Goal: Transaction & Acquisition: Purchase product/service

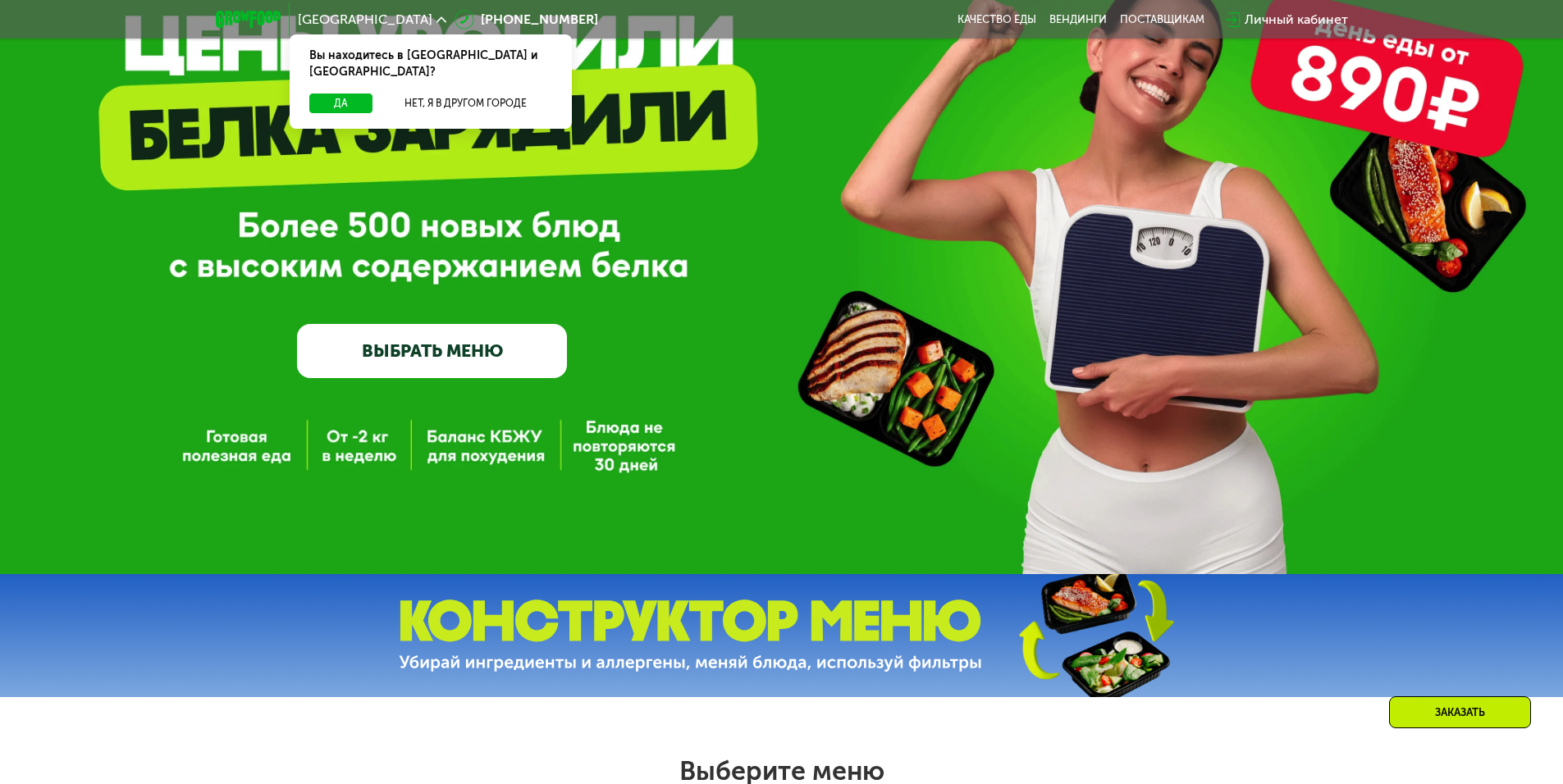
click at [375, 364] on link "ВЫБРАТЬ МЕНЮ" at bounding box center [432, 351] width 270 height 54
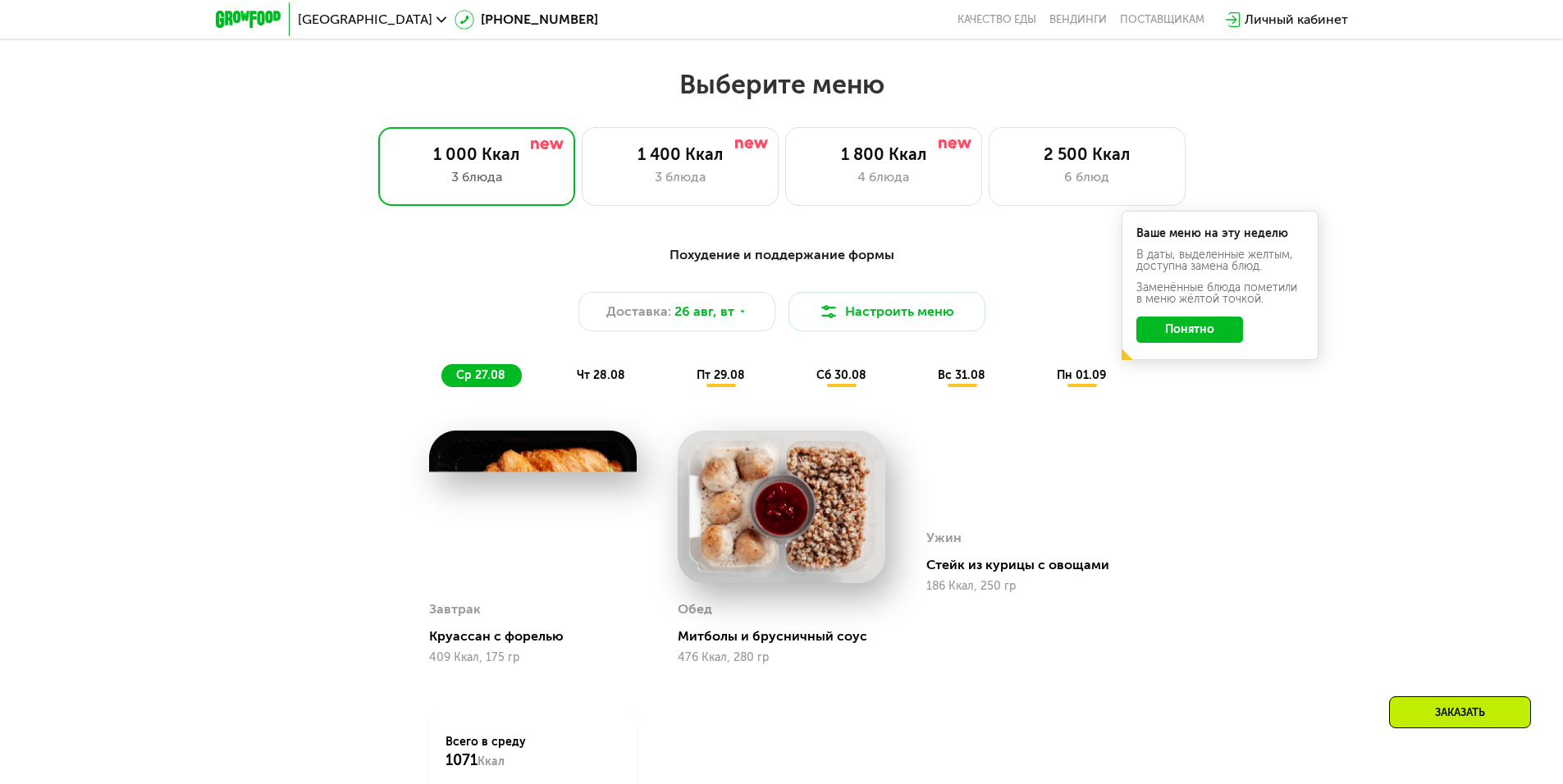
scroll to position [886, 0]
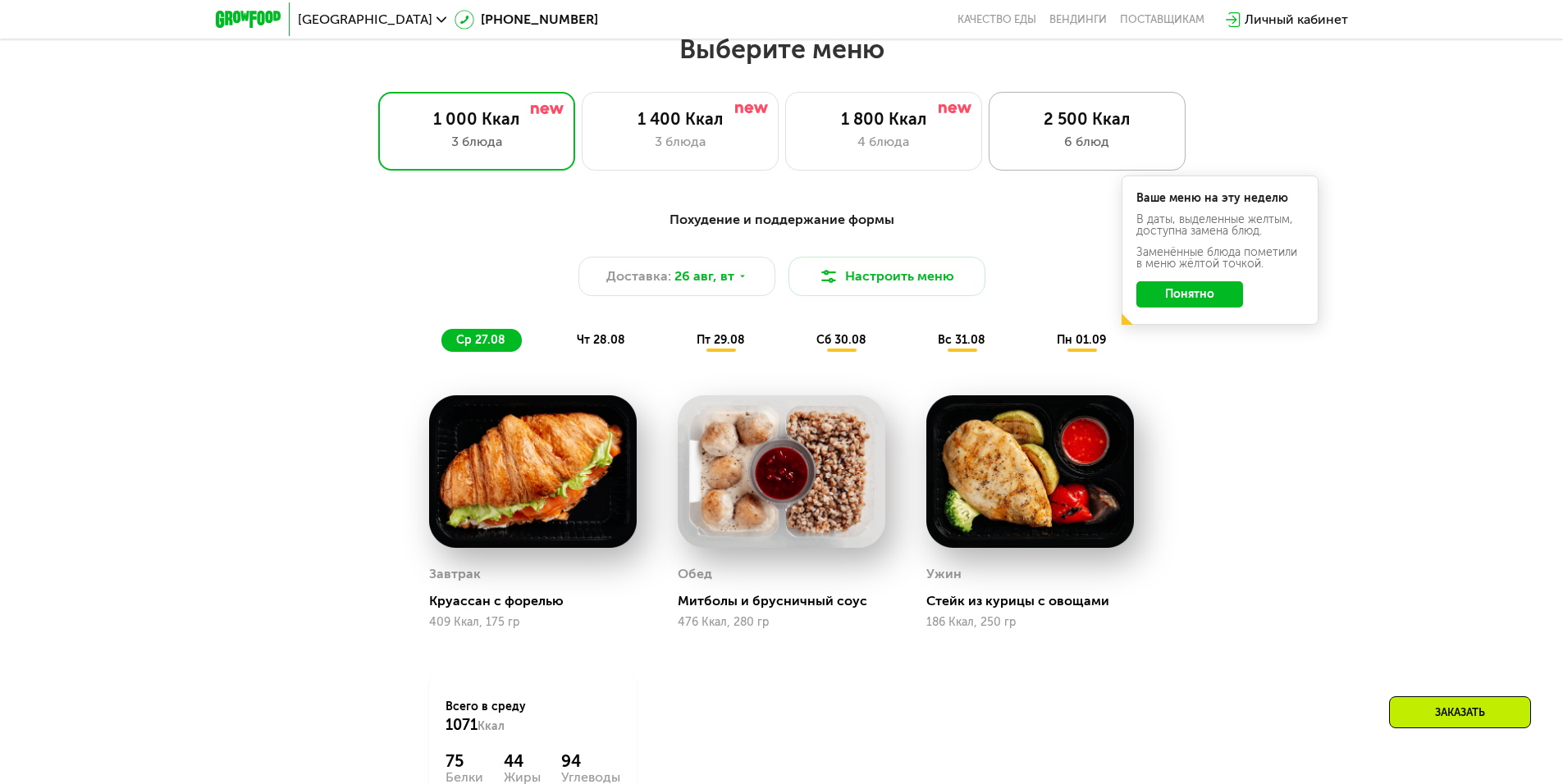
click at [1047, 143] on div "6 блюд" at bounding box center [1086, 142] width 163 height 20
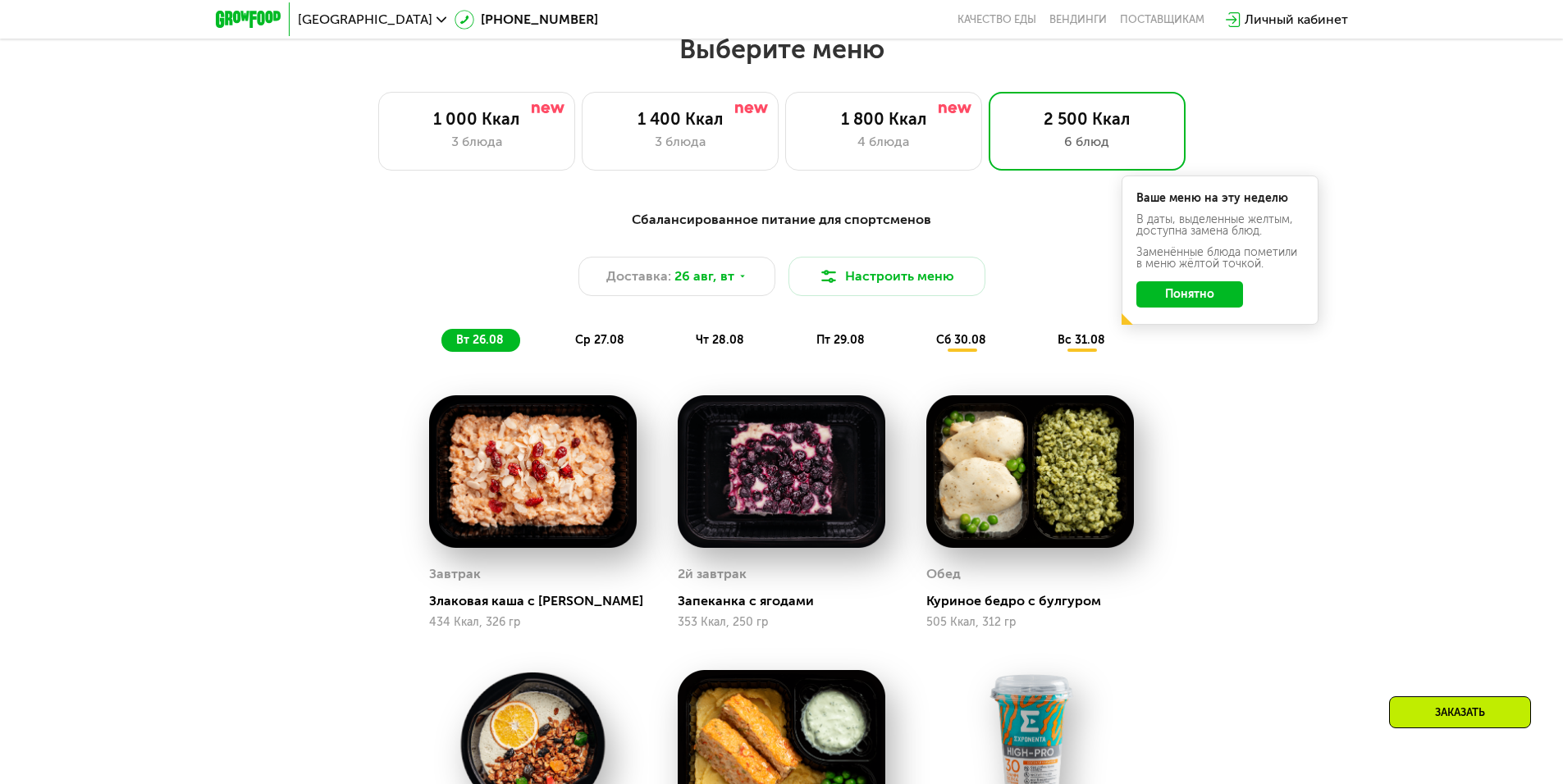
click at [1174, 308] on button "Понятно" at bounding box center [1190, 295] width 107 height 27
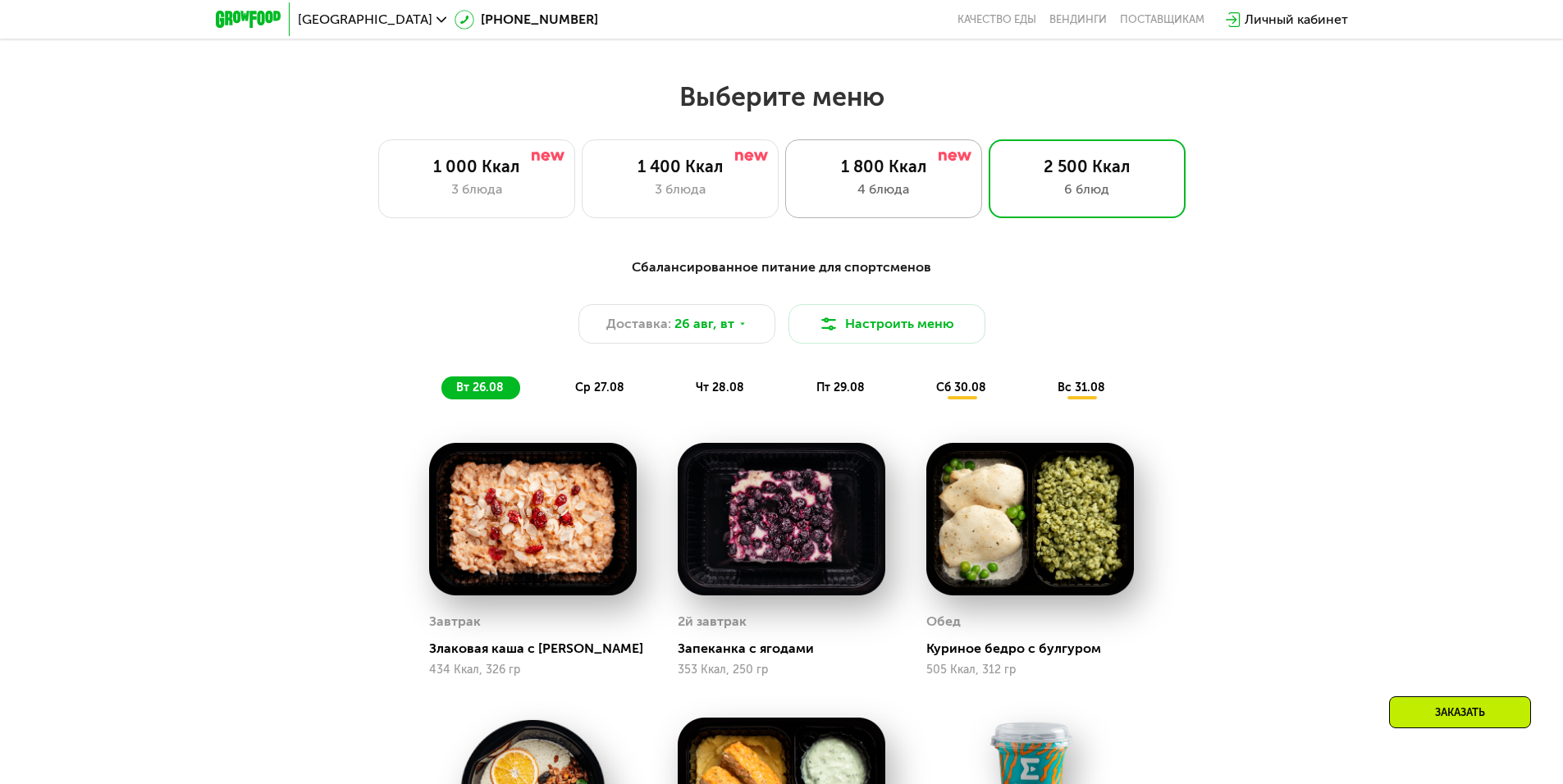
scroll to position [804, 0]
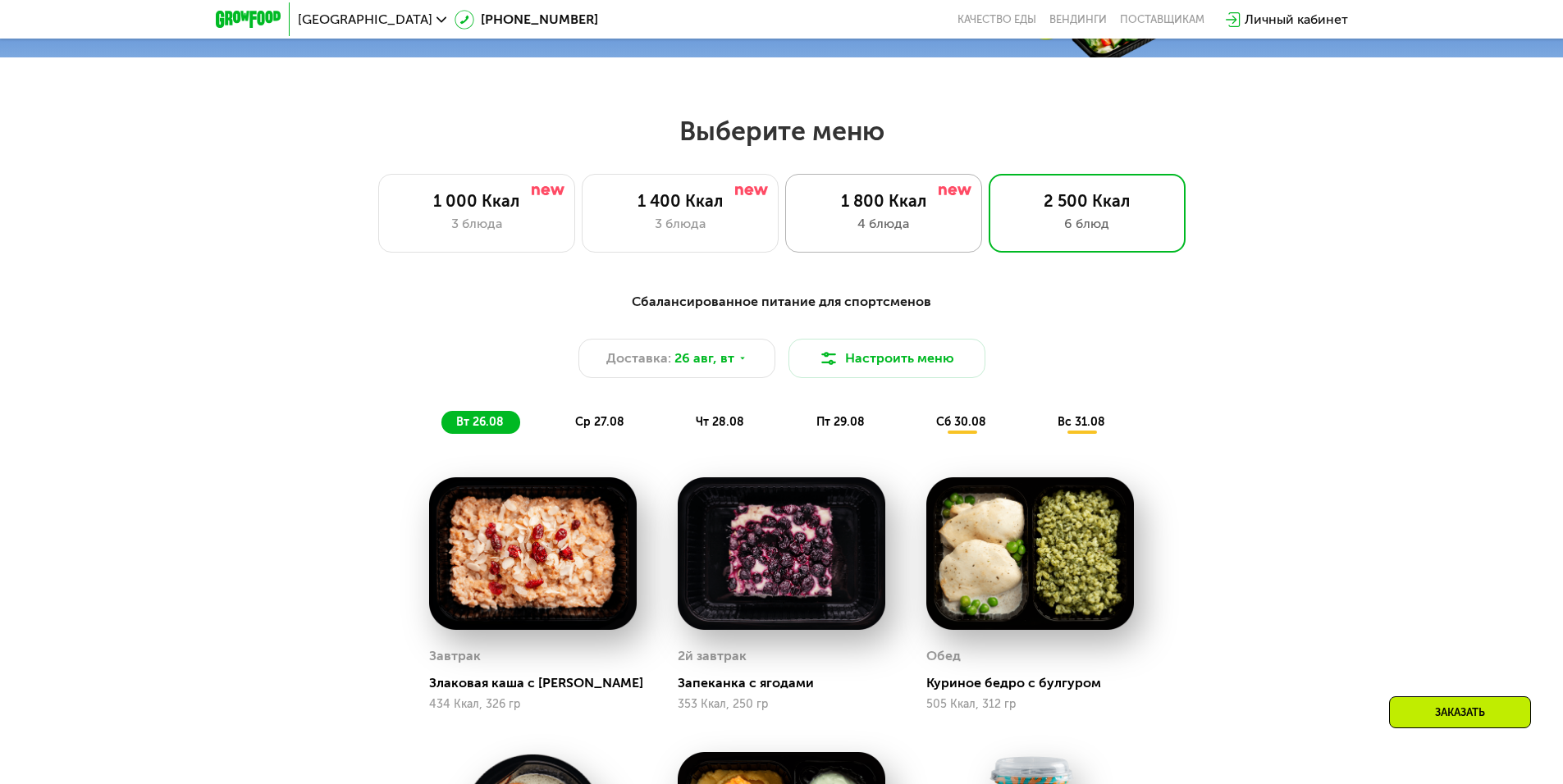
click at [889, 211] on div "1 800 Ккал" at bounding box center [884, 201] width 163 height 20
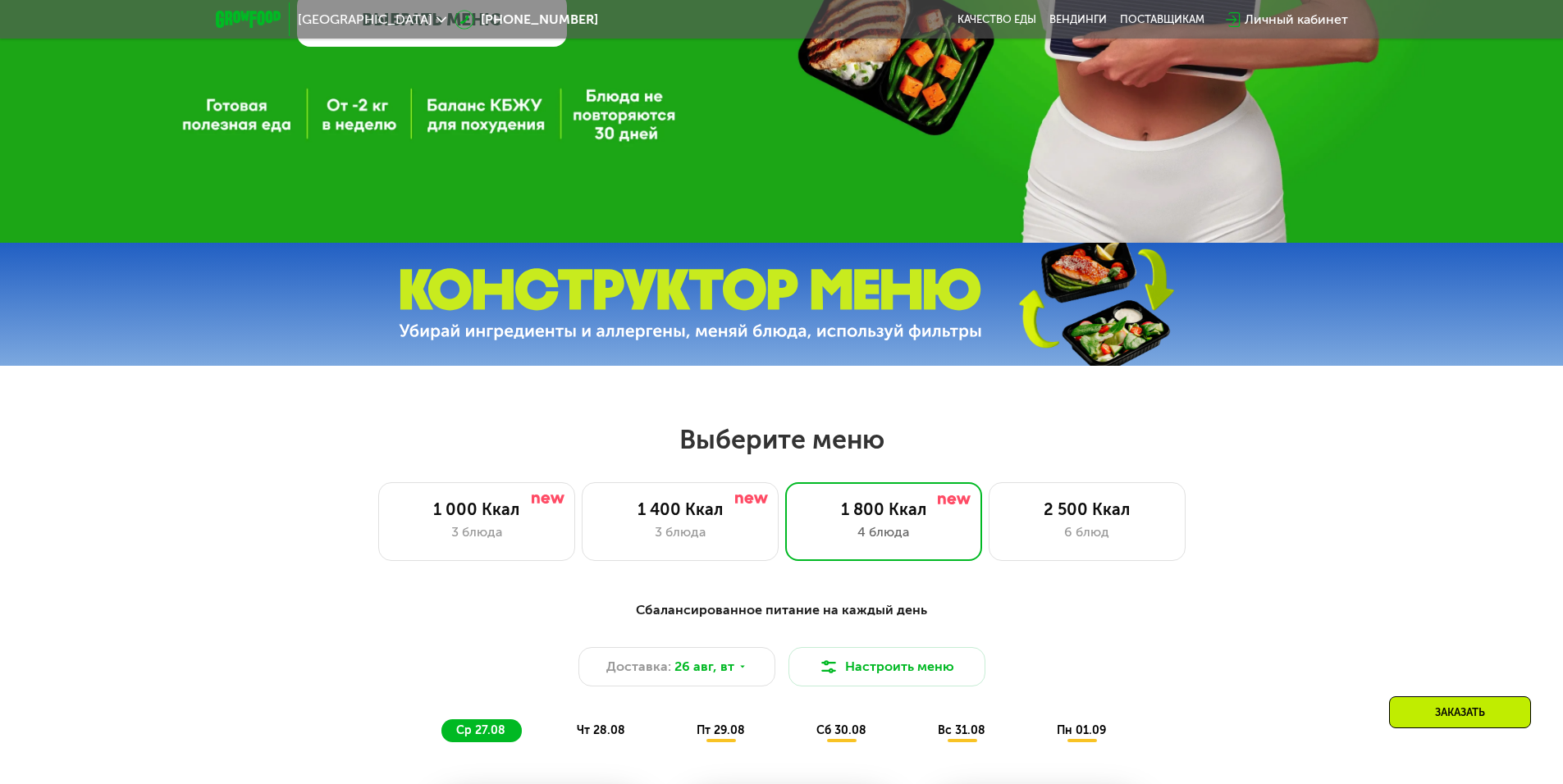
scroll to position [312, 0]
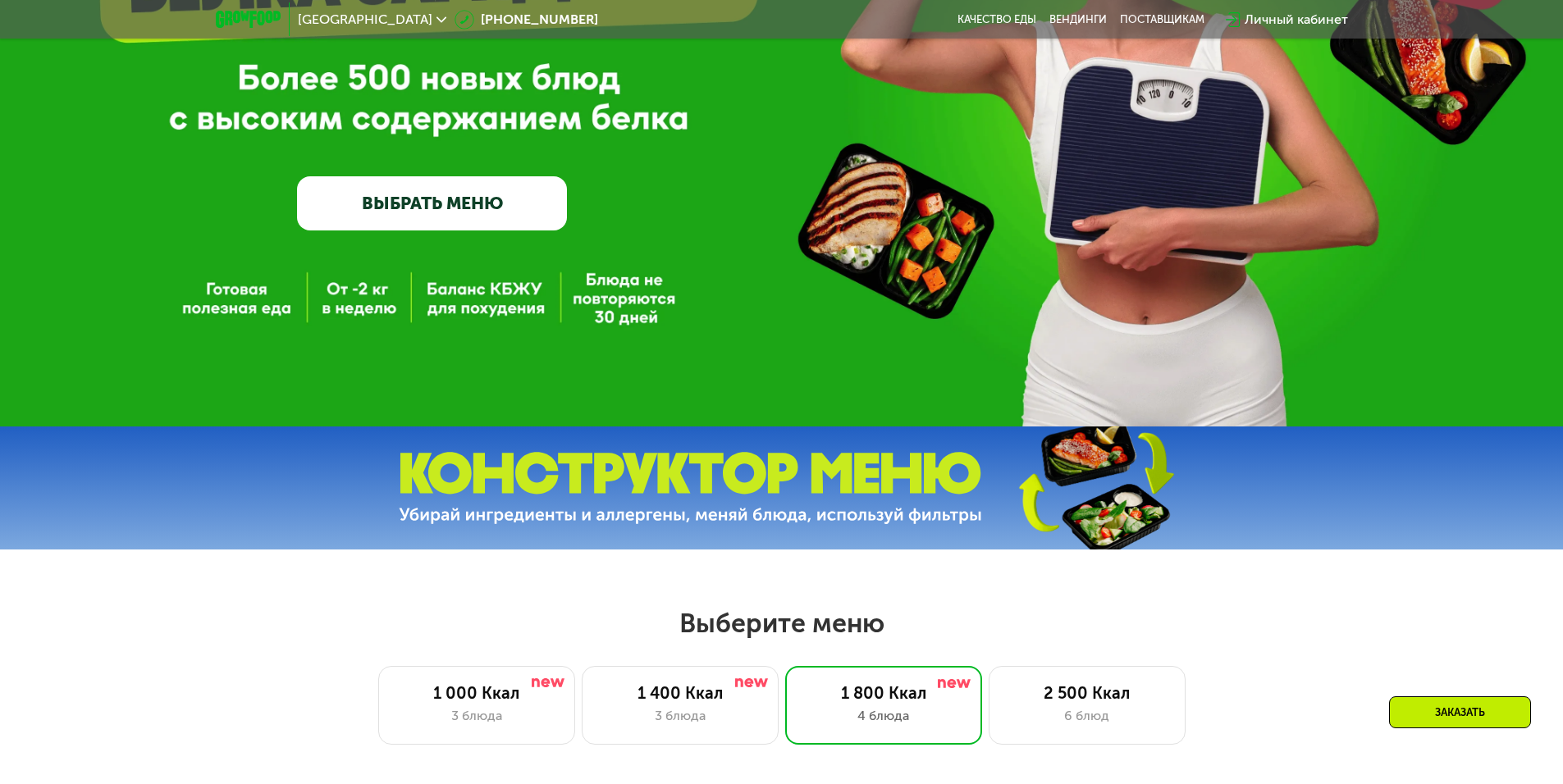
click at [459, 299] on div "GrowFood — доставка правильного питания ВЫБРАТЬ МЕНЮ" at bounding box center [782, 57] width 1563 height 739
click at [439, 212] on link "ВЫБРАТЬ МЕНЮ" at bounding box center [432, 203] width 270 height 54
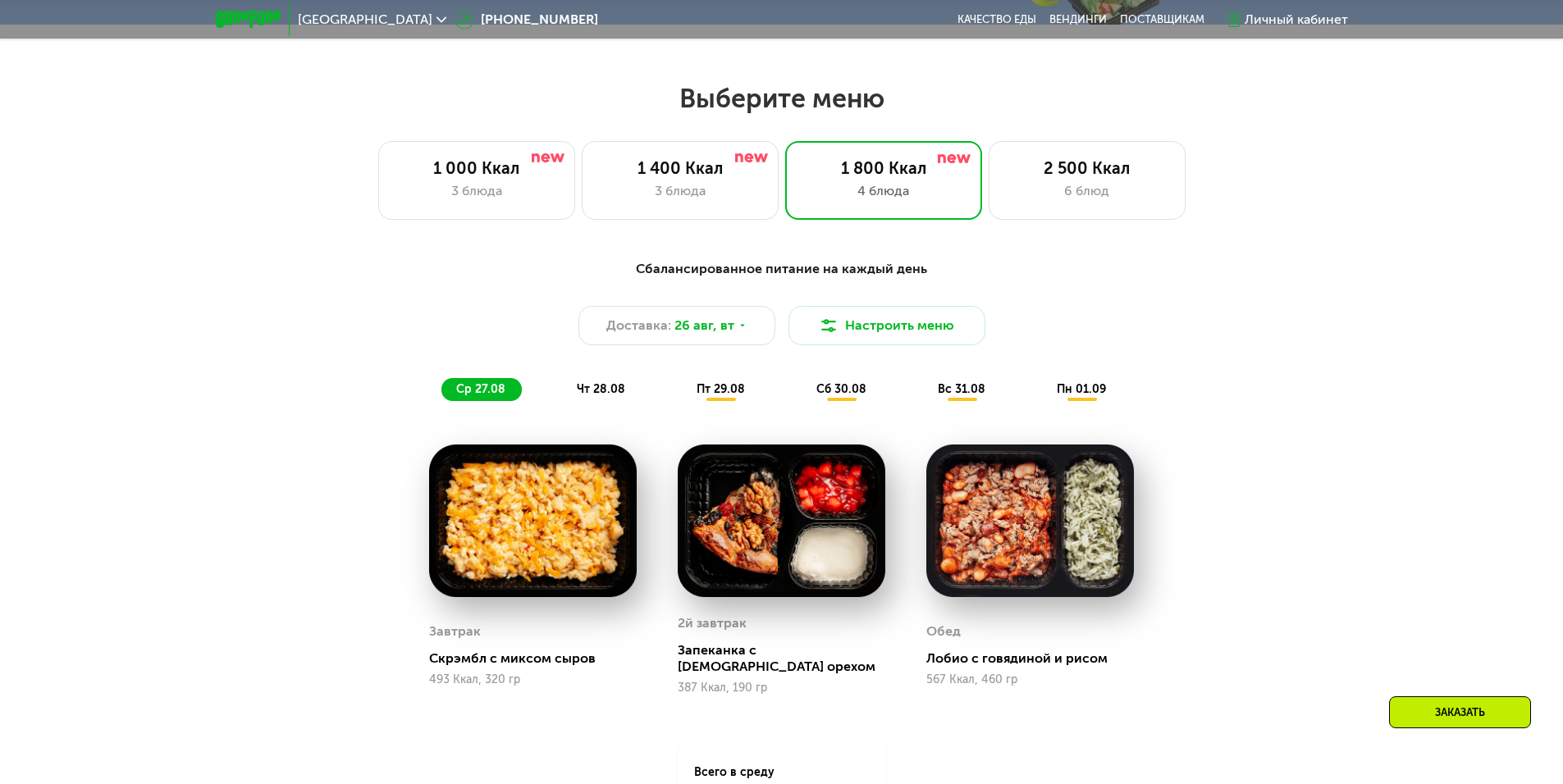
scroll to position [886, 0]
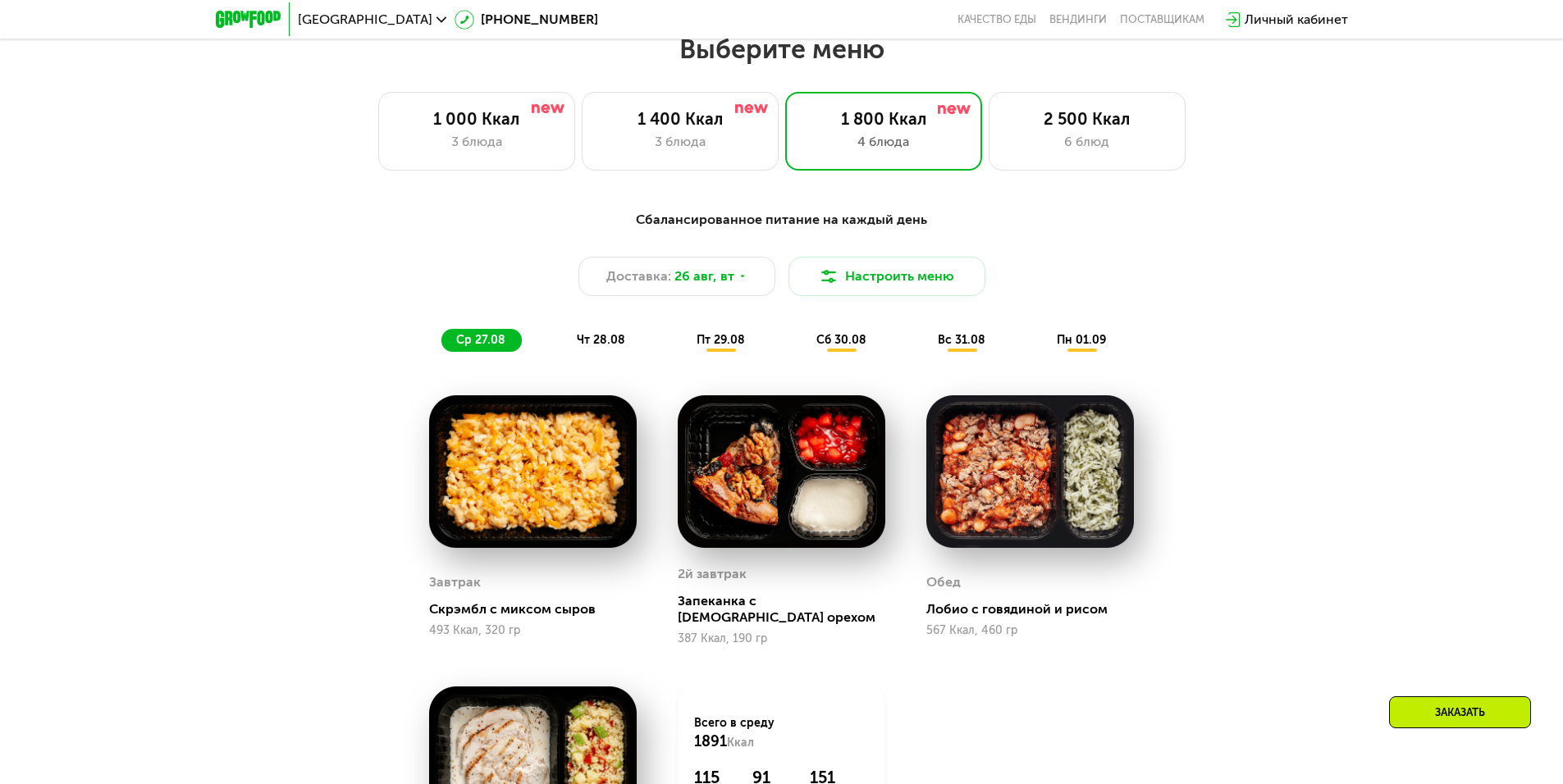
click at [682, 336] on div "чт 28.08" at bounding box center [722, 340] width 80 height 23
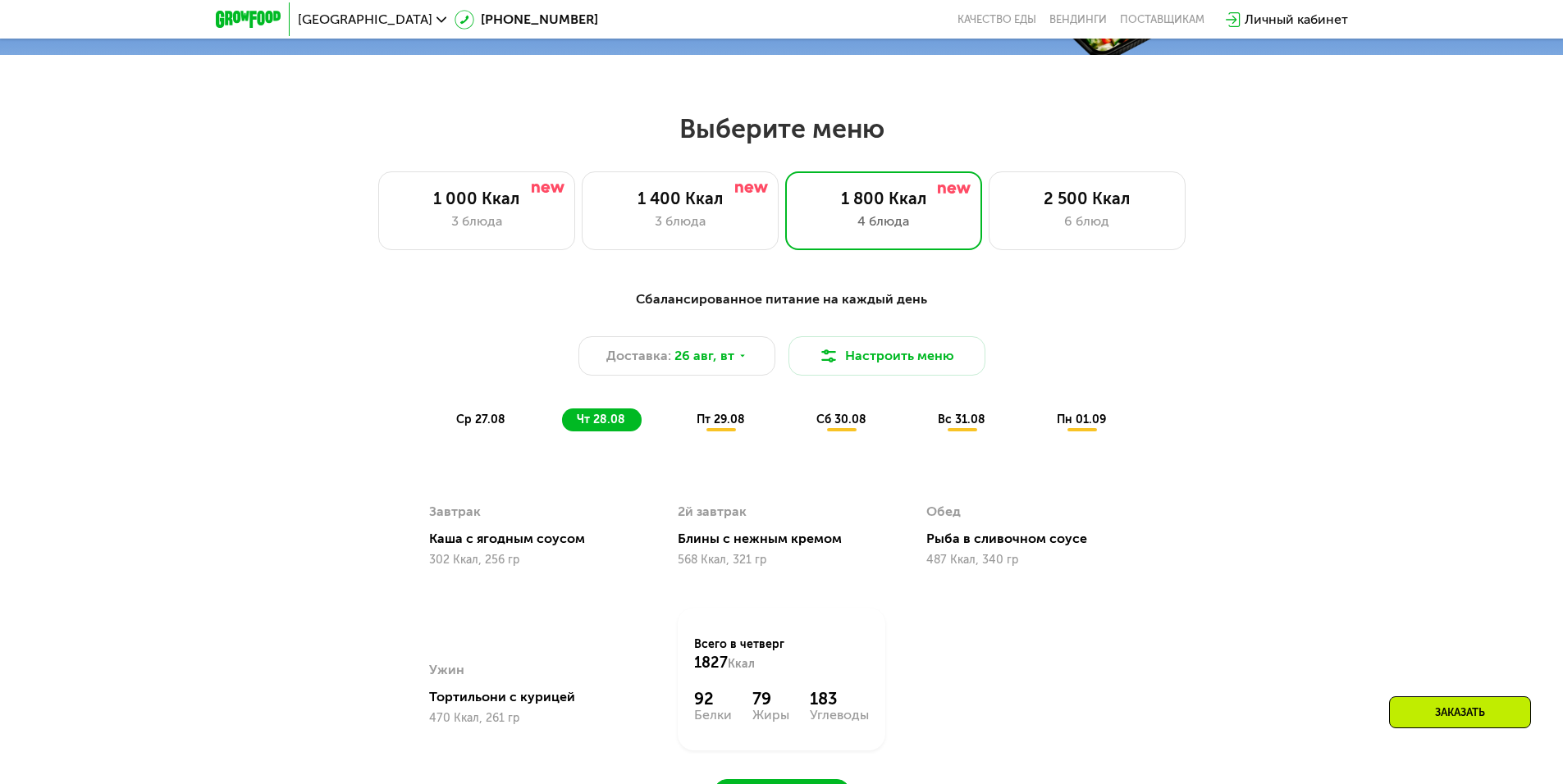
scroll to position [804, 0]
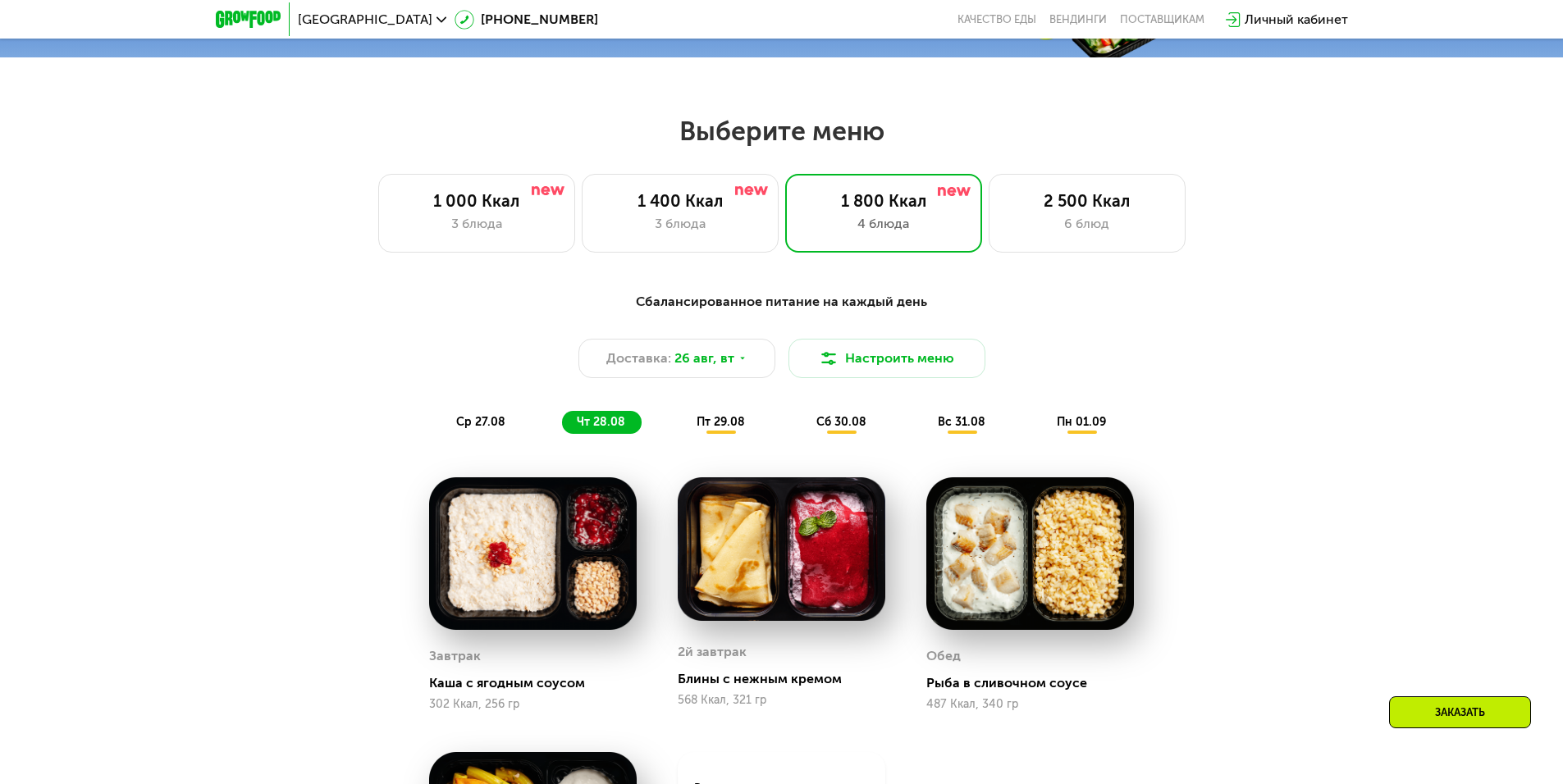
click at [494, 425] on span "ср 27.08" at bounding box center [480, 422] width 49 height 14
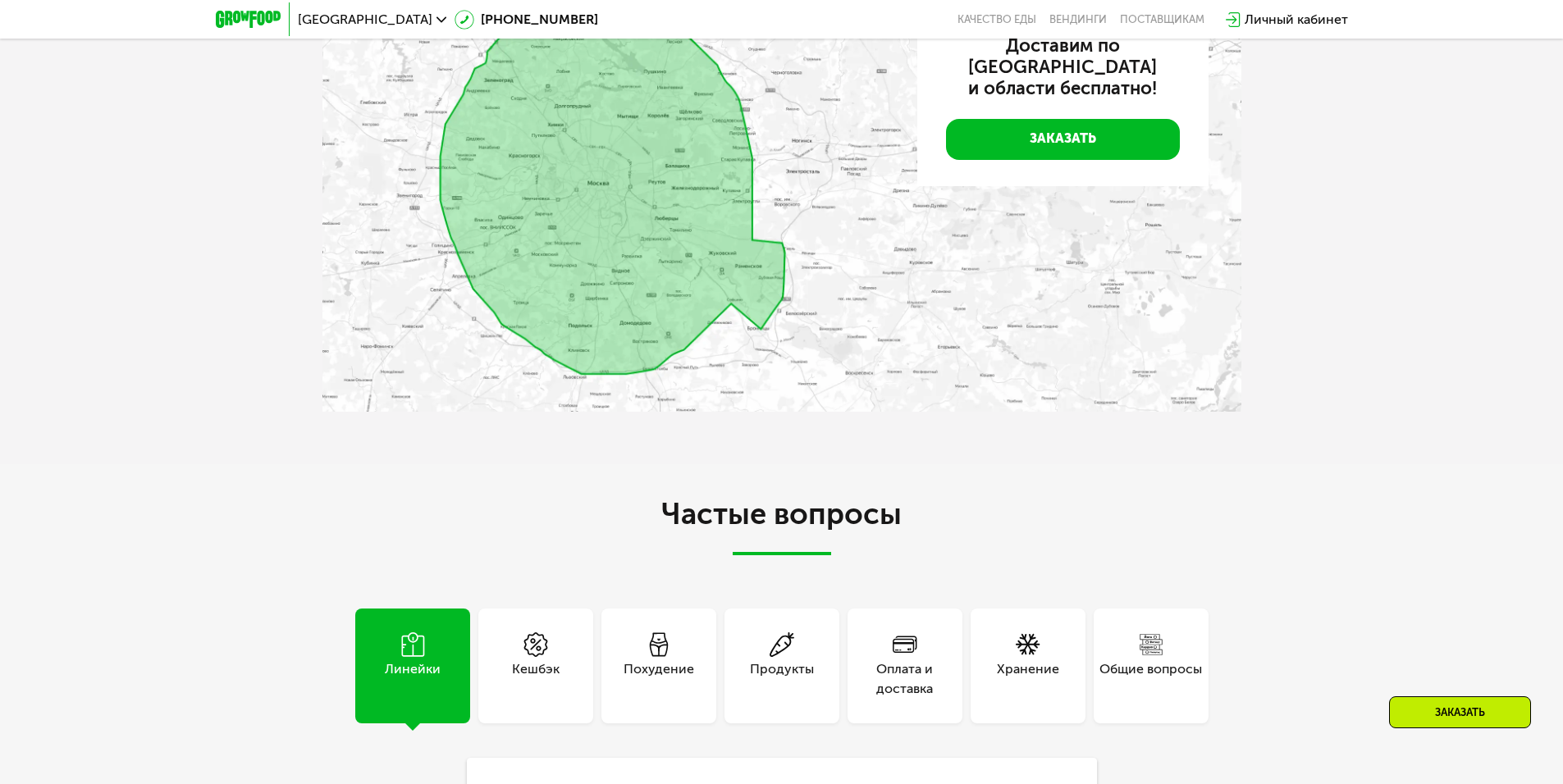
scroll to position [4183, 0]
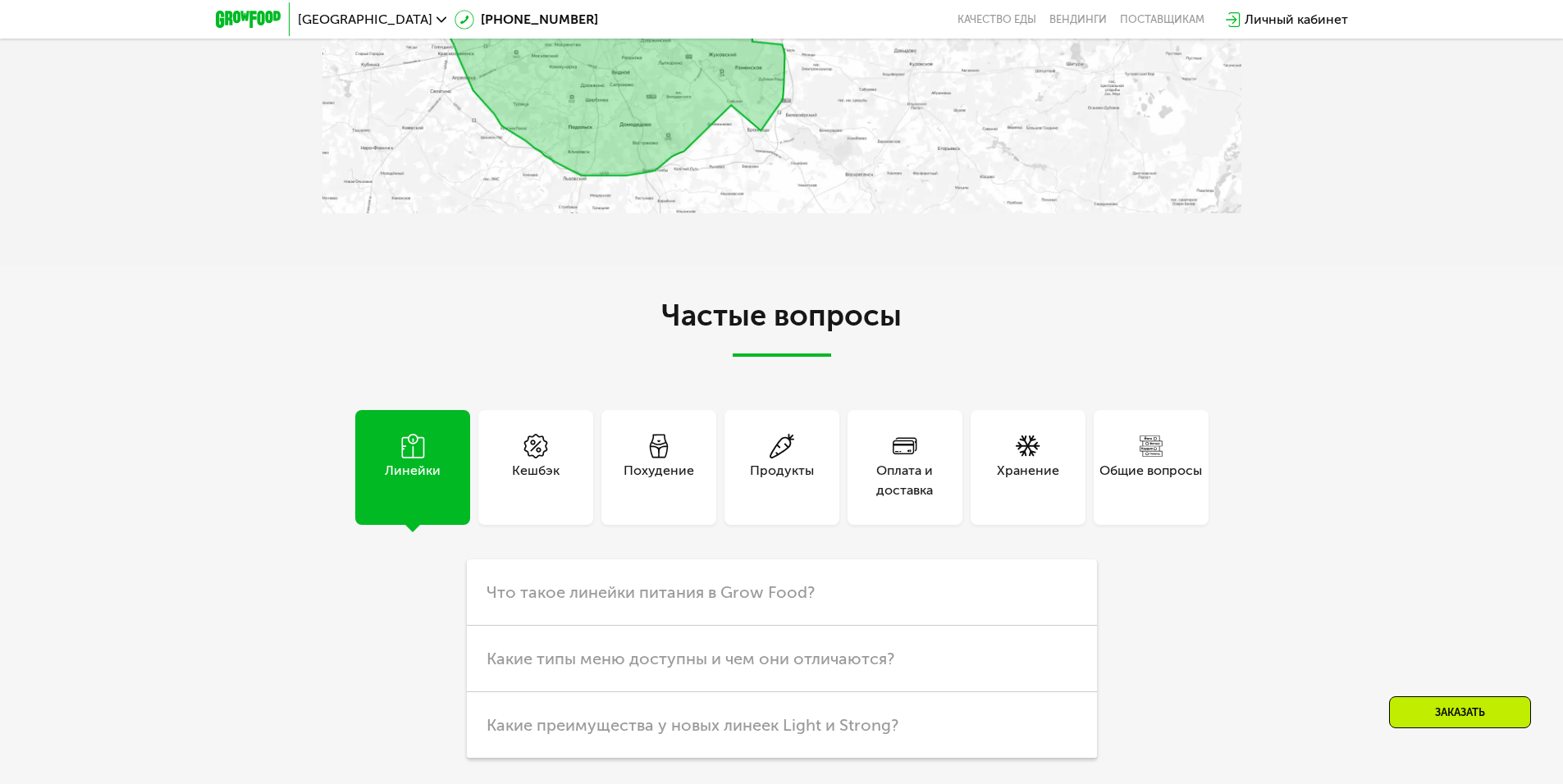
click at [652, 461] on div "Похудение" at bounding box center [658, 481] width 70 height 39
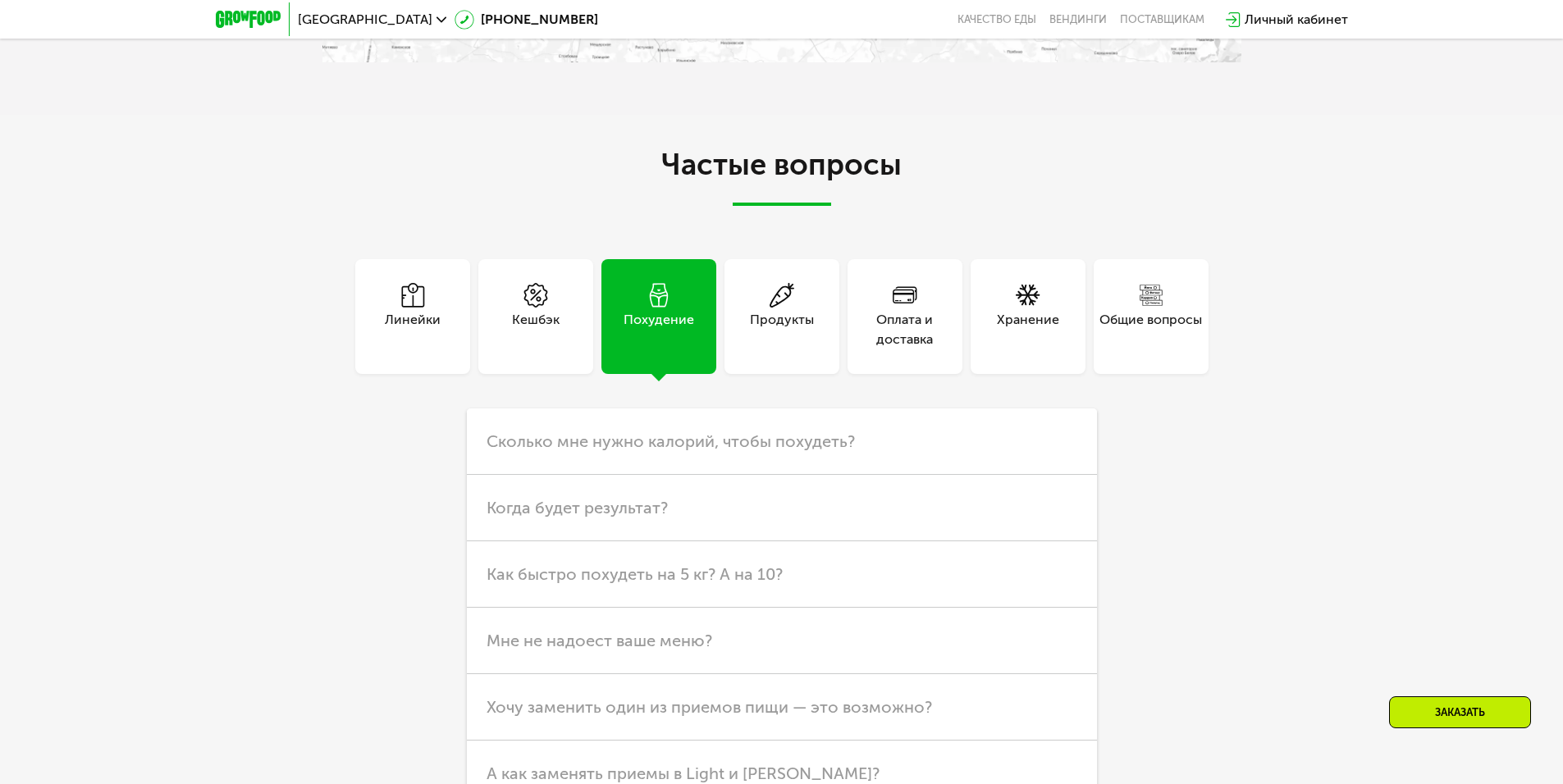
scroll to position [4348, 0]
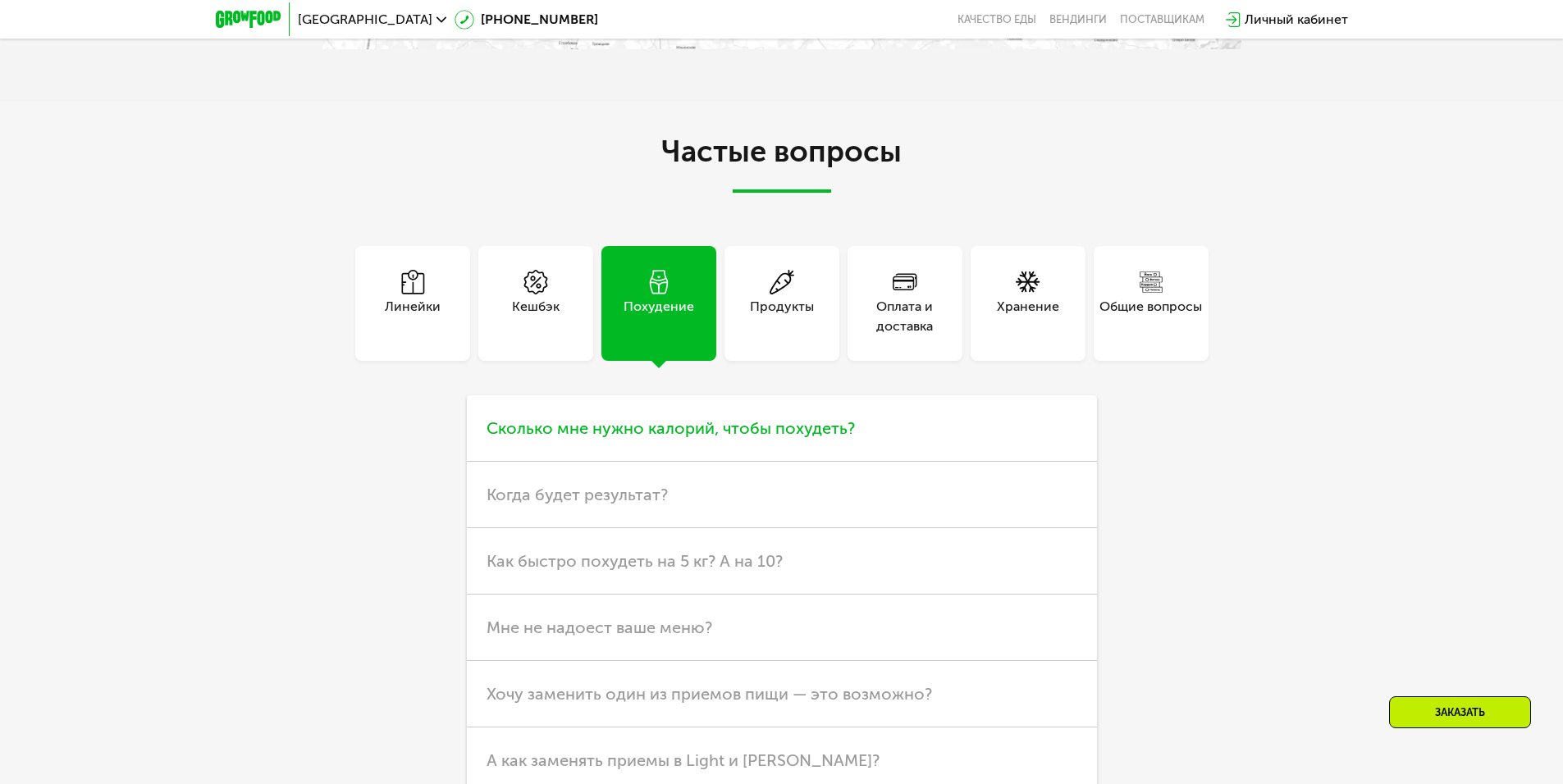
click at [649, 419] on span "Сколько мне нужно калорий, чтобы похудеть?" at bounding box center [670, 428] width 368 height 20
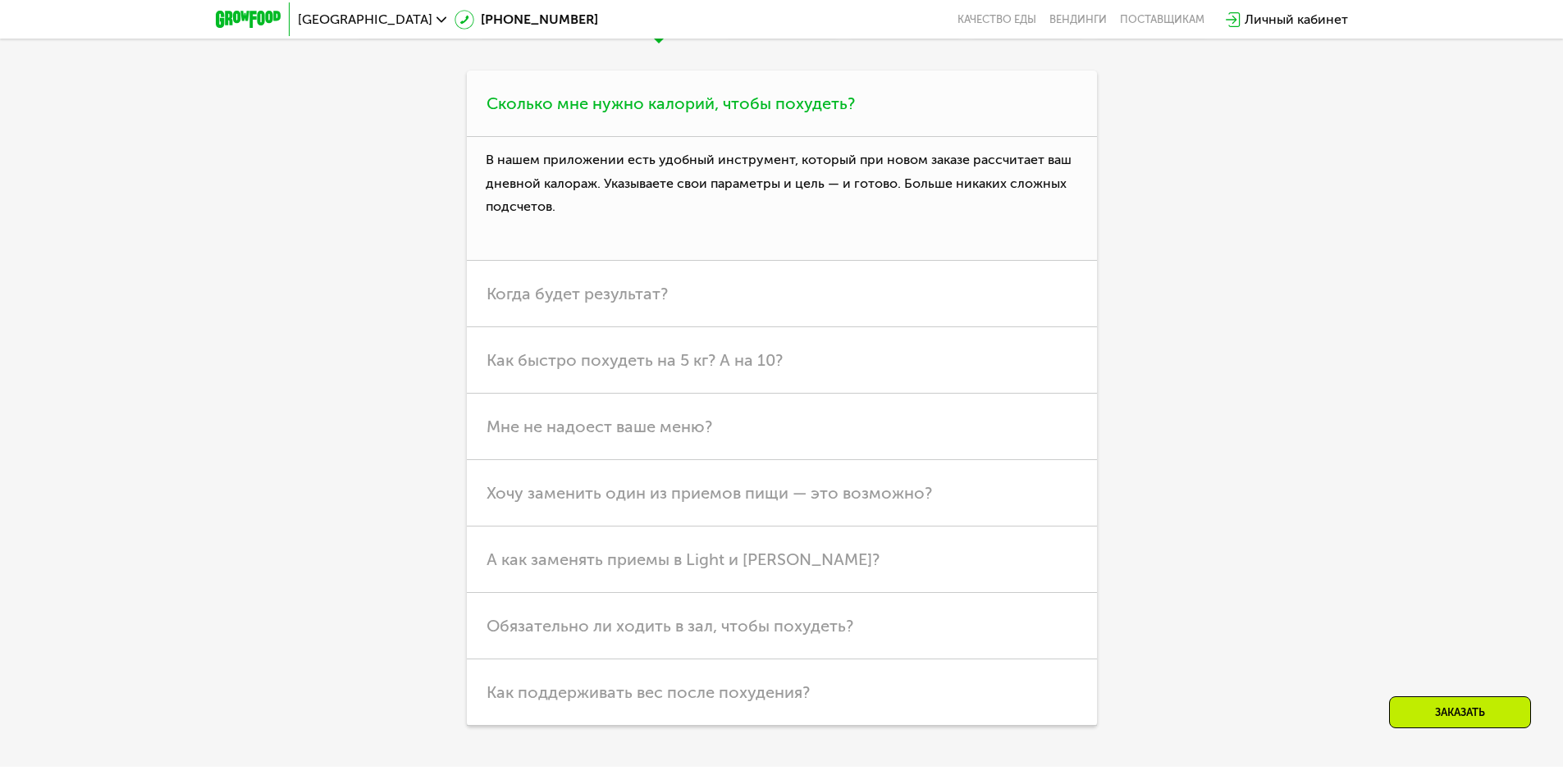
scroll to position [4676, 0]
click at [608, 413] on span "Мне не надоест ваше меню?" at bounding box center [599, 423] width 226 height 20
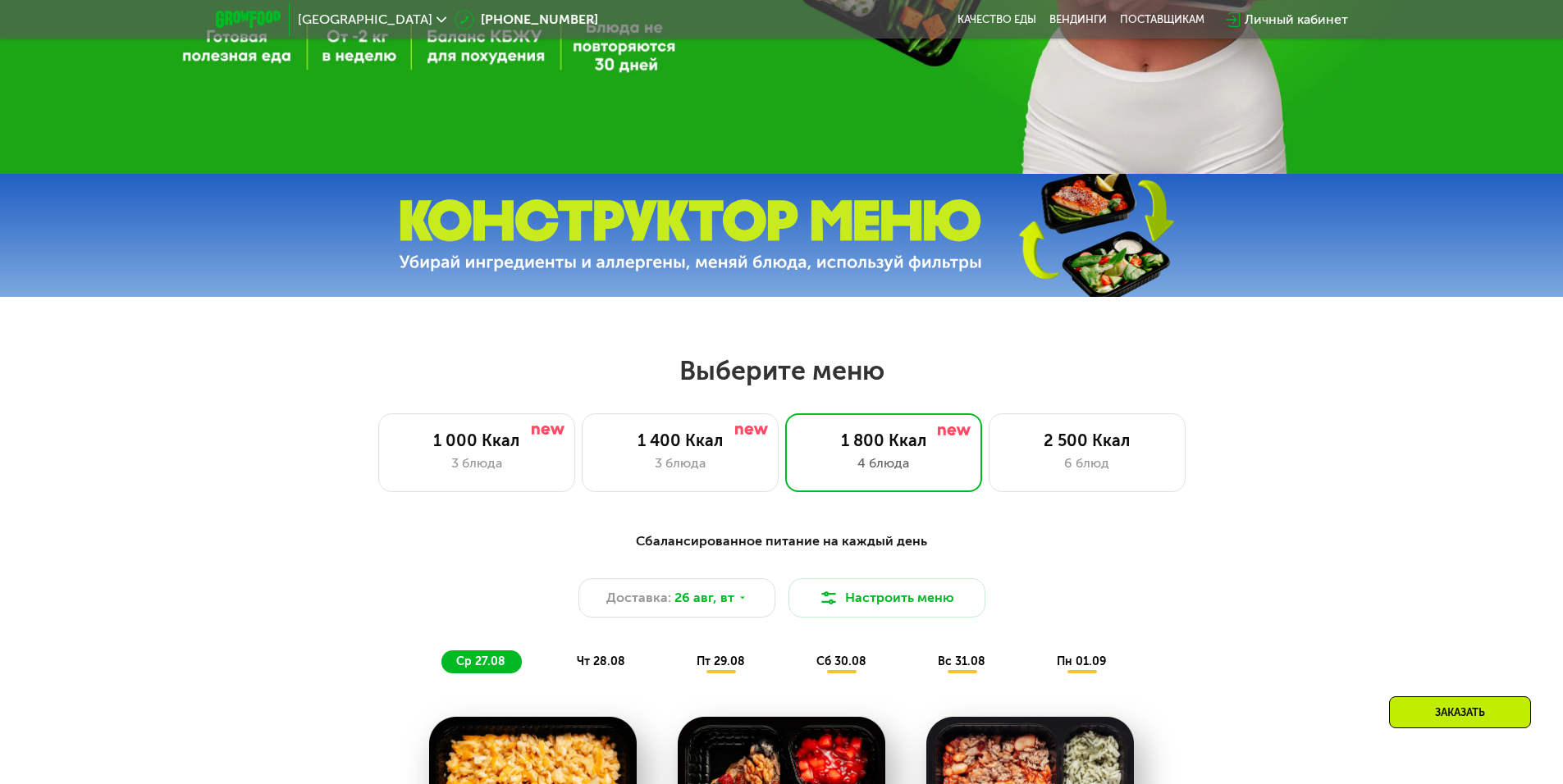
scroll to position [656, 0]
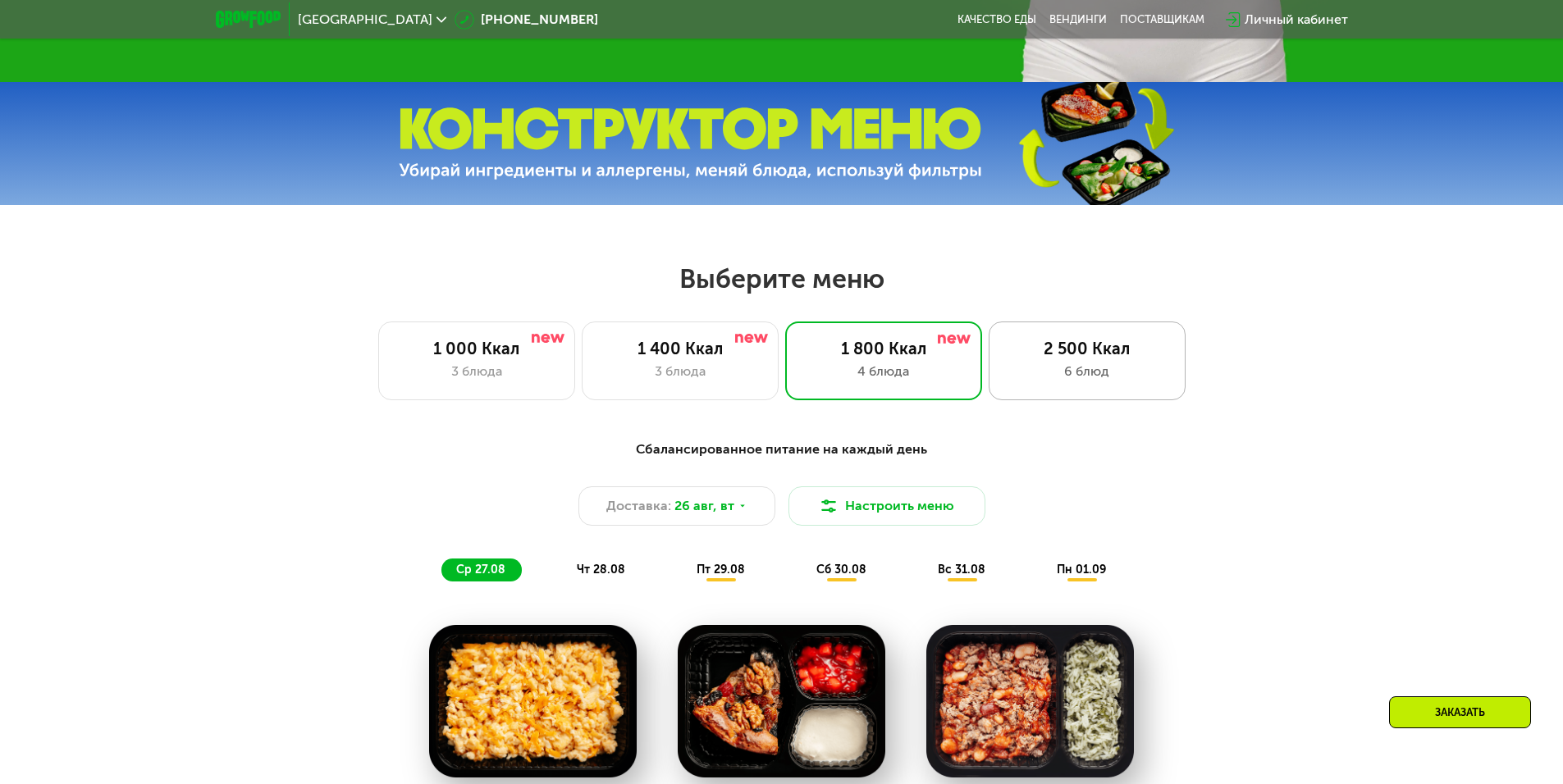
click at [1106, 376] on div "6 блюд" at bounding box center [1086, 372] width 163 height 20
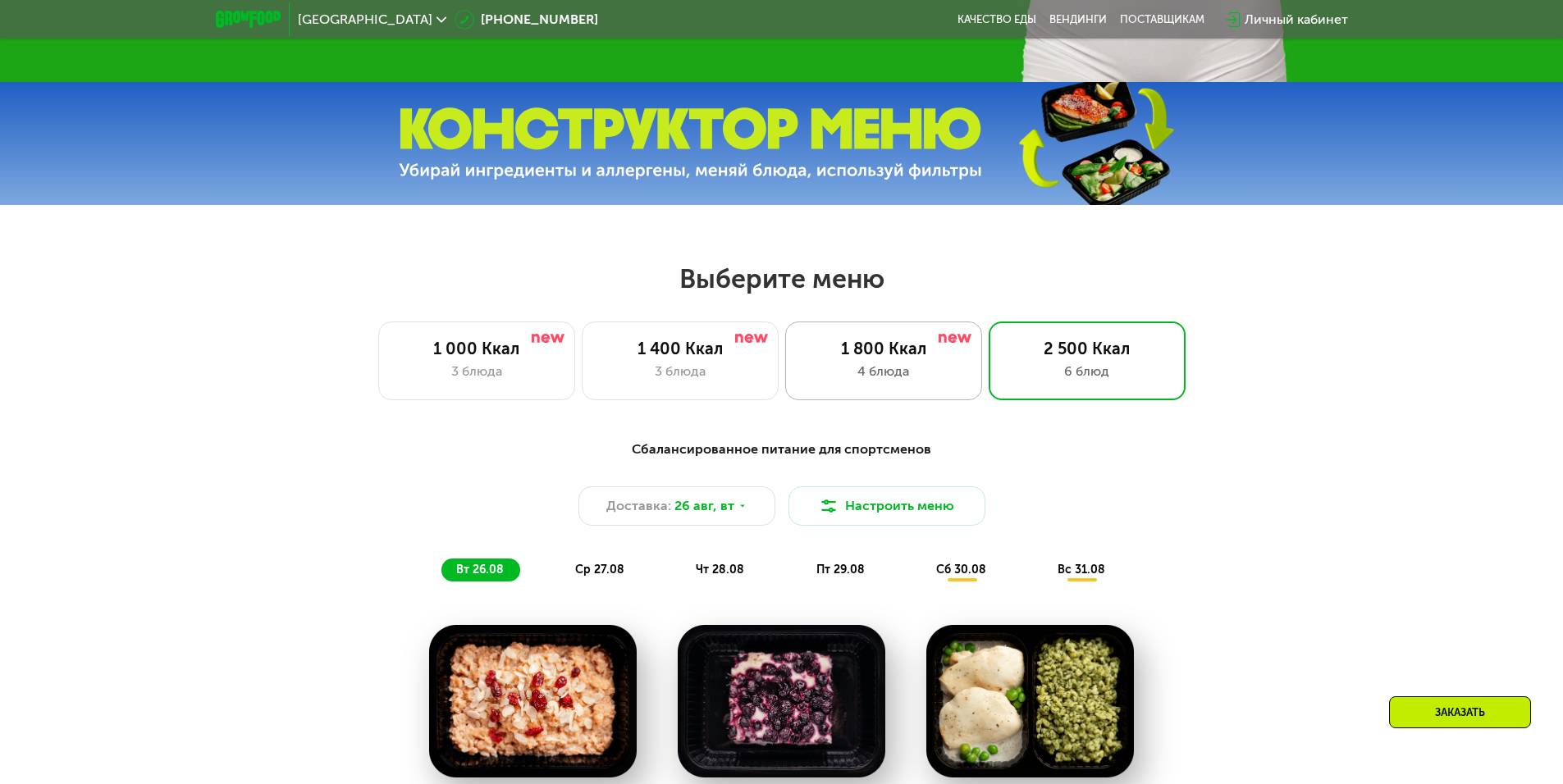
click at [951, 372] on div "4 блюда" at bounding box center [884, 372] width 163 height 20
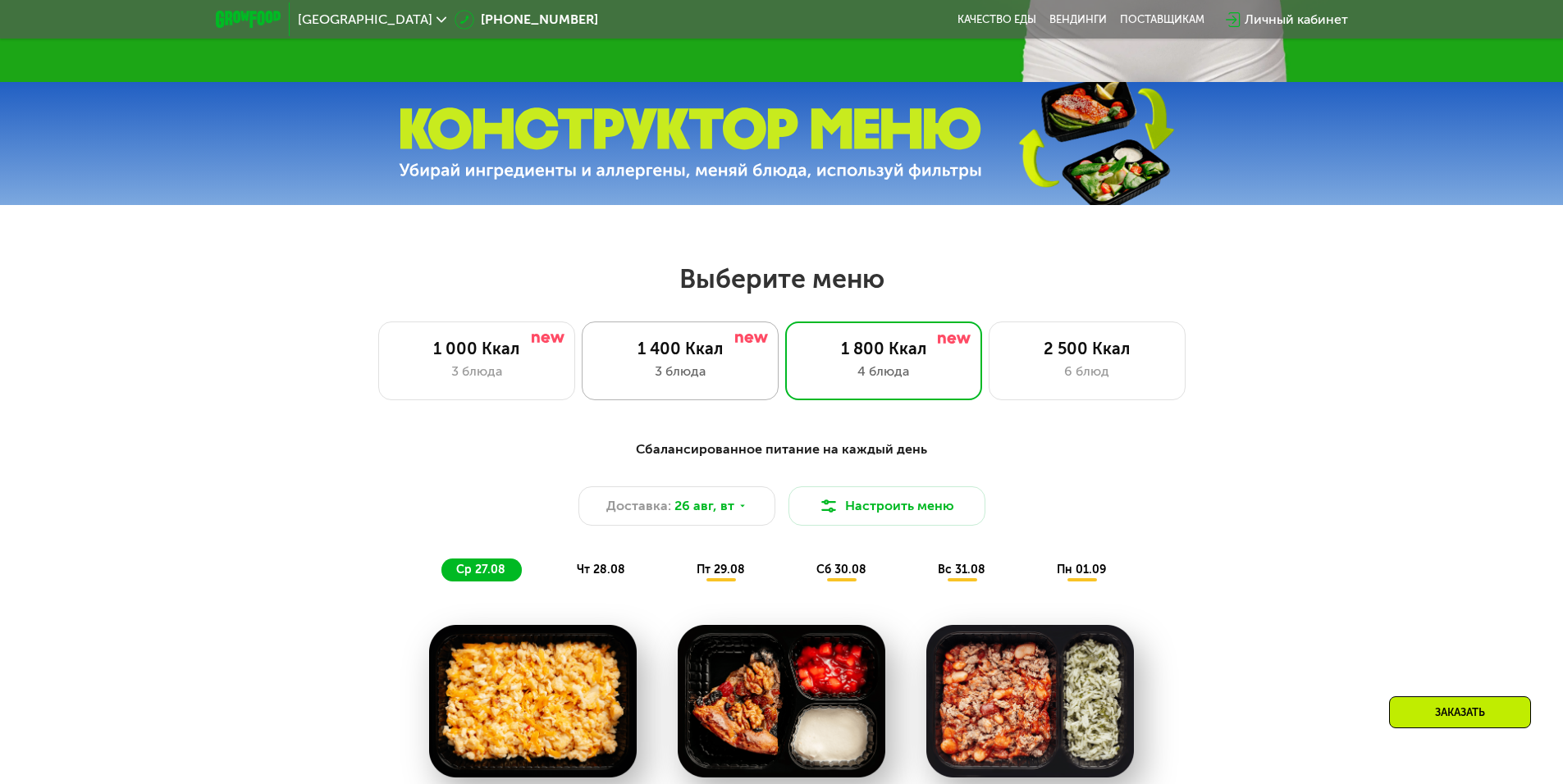
click at [757, 354] on div "1 400 Ккал" at bounding box center [680, 348] width 163 height 20
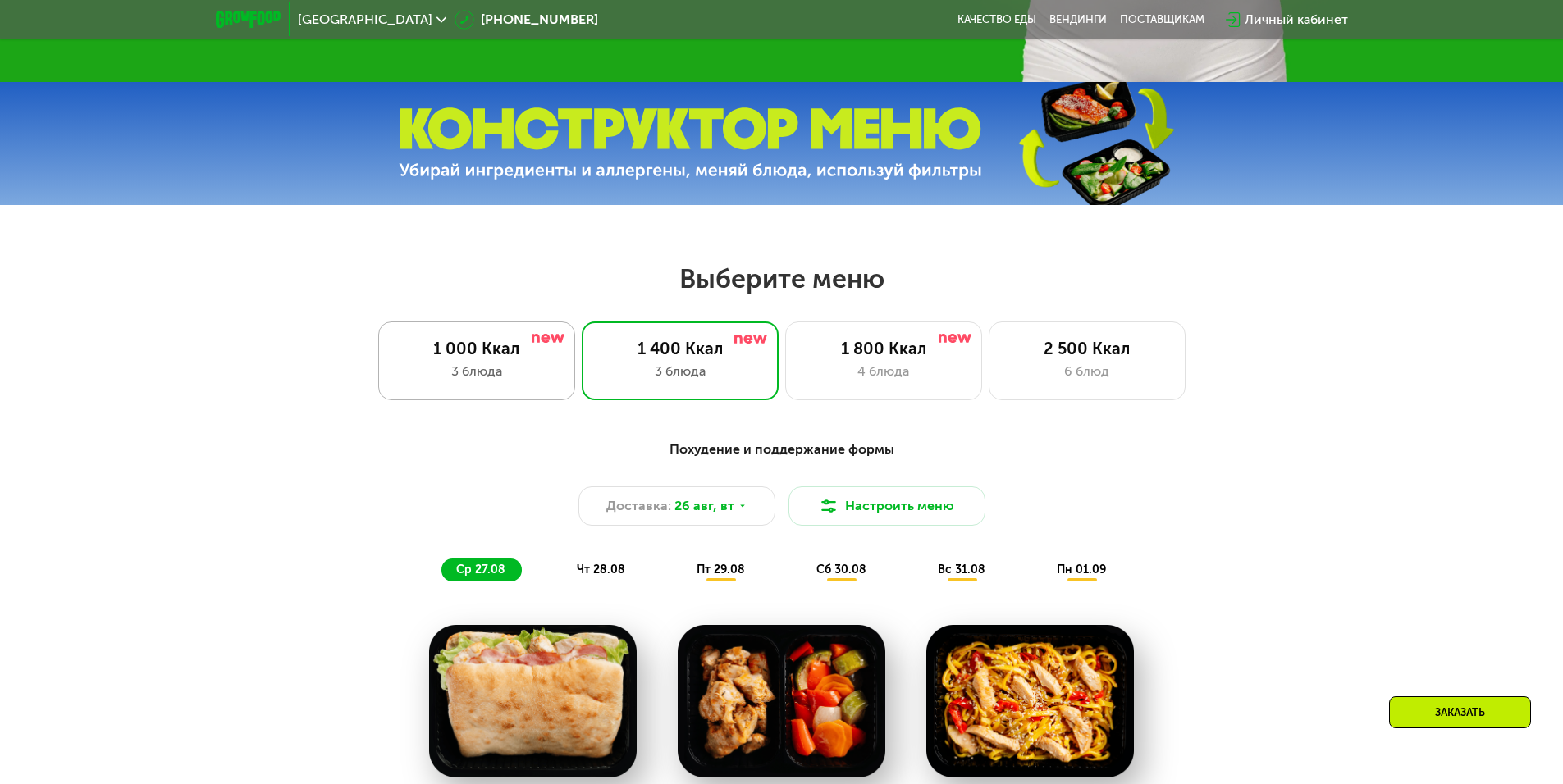
click at [501, 356] on div "1 000 Ккал" at bounding box center [477, 348] width 163 height 20
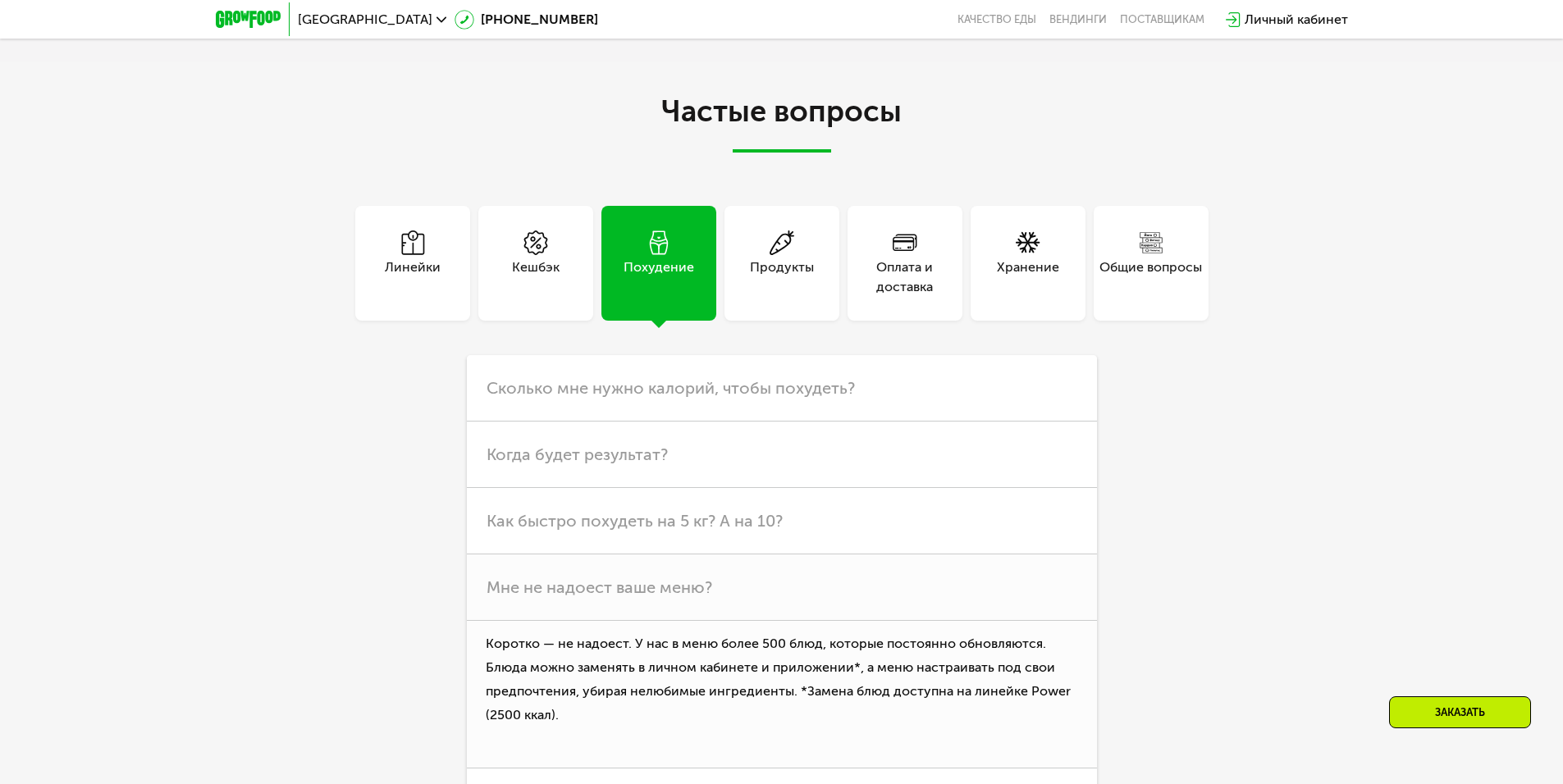
scroll to position [4266, 0]
click at [765, 281] on div "Продукты" at bounding box center [782, 275] width 64 height 39
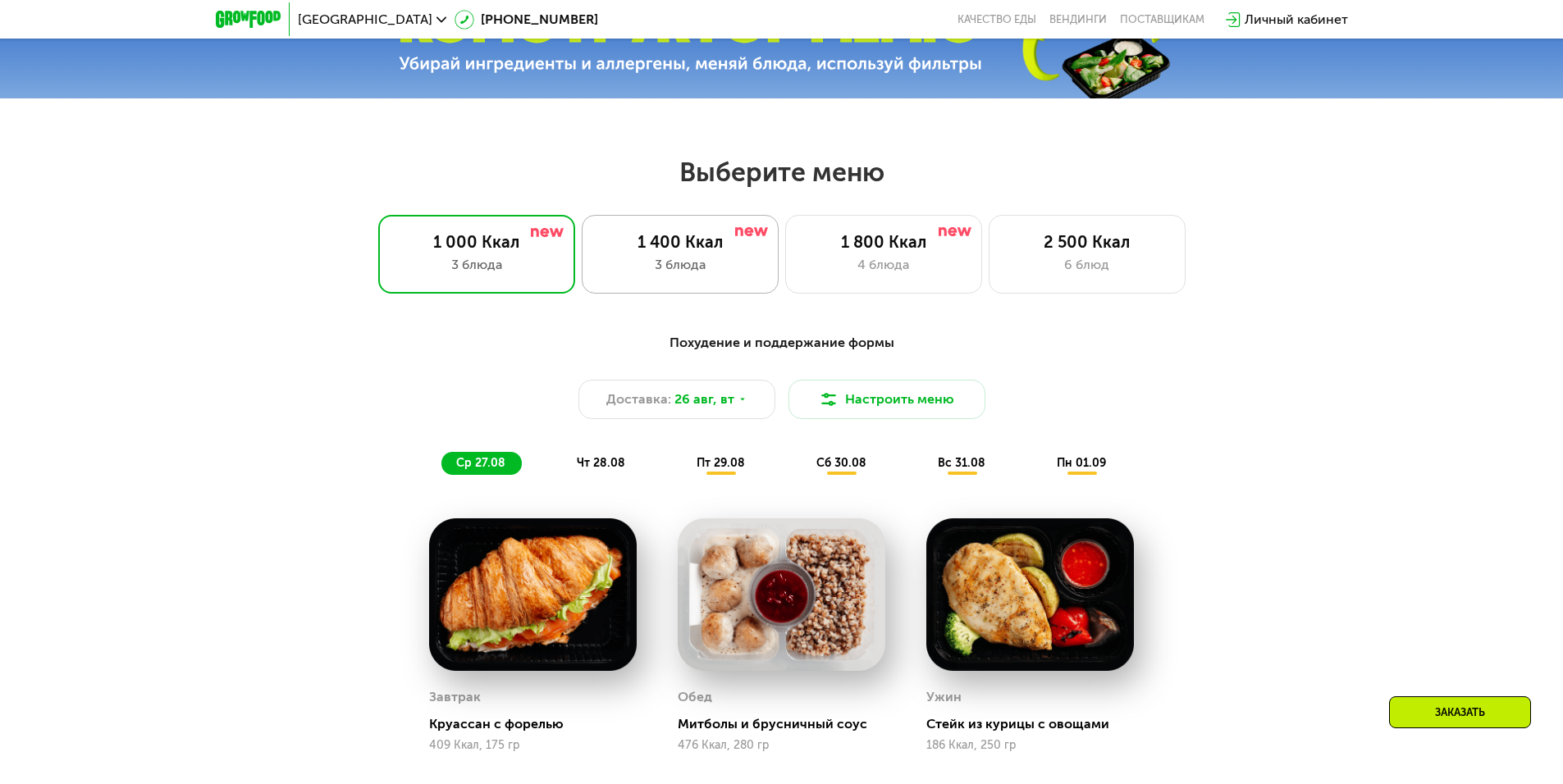
scroll to position [876, 0]
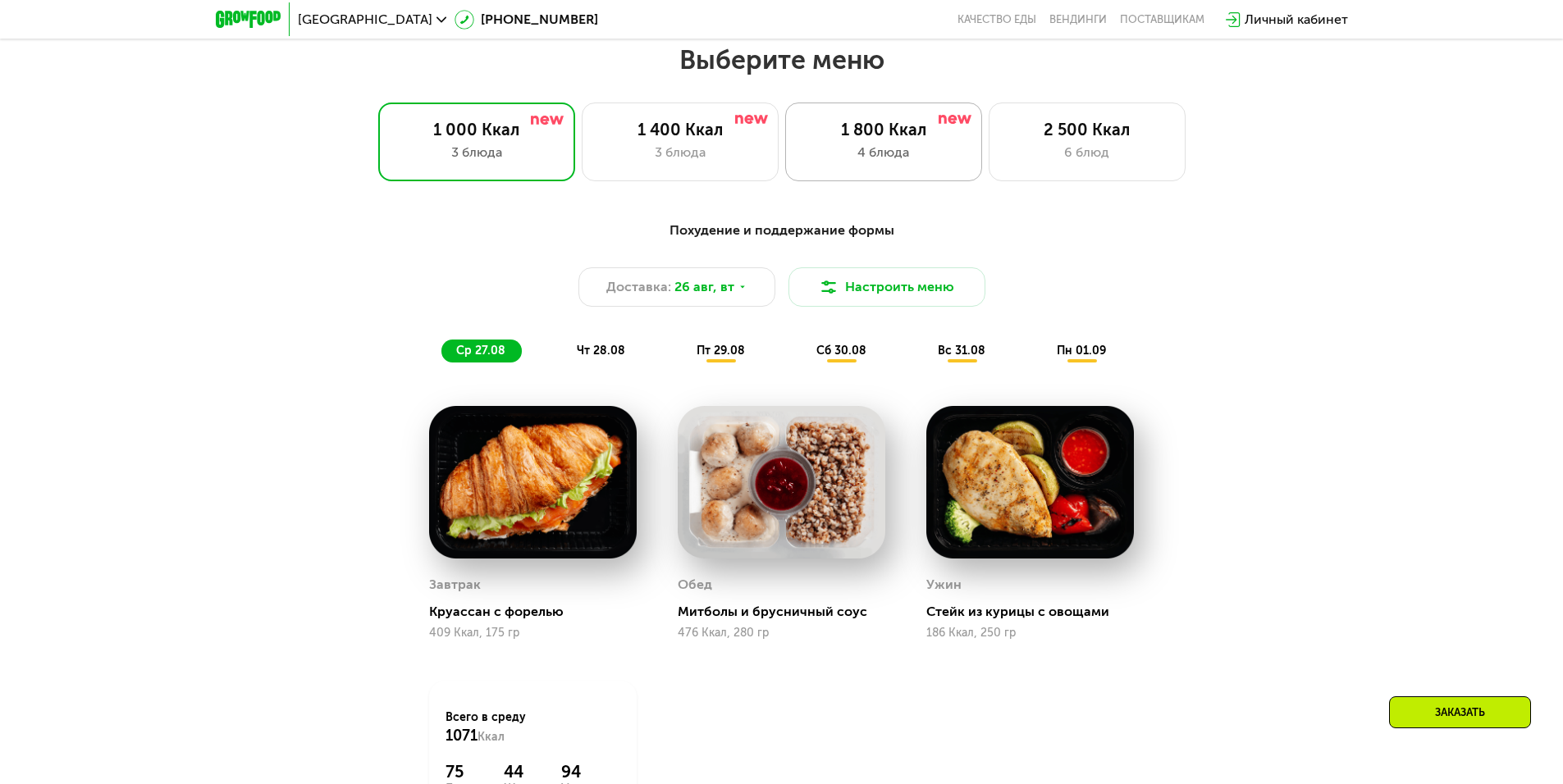
click at [875, 154] on div "4 блюда" at bounding box center [884, 153] width 163 height 20
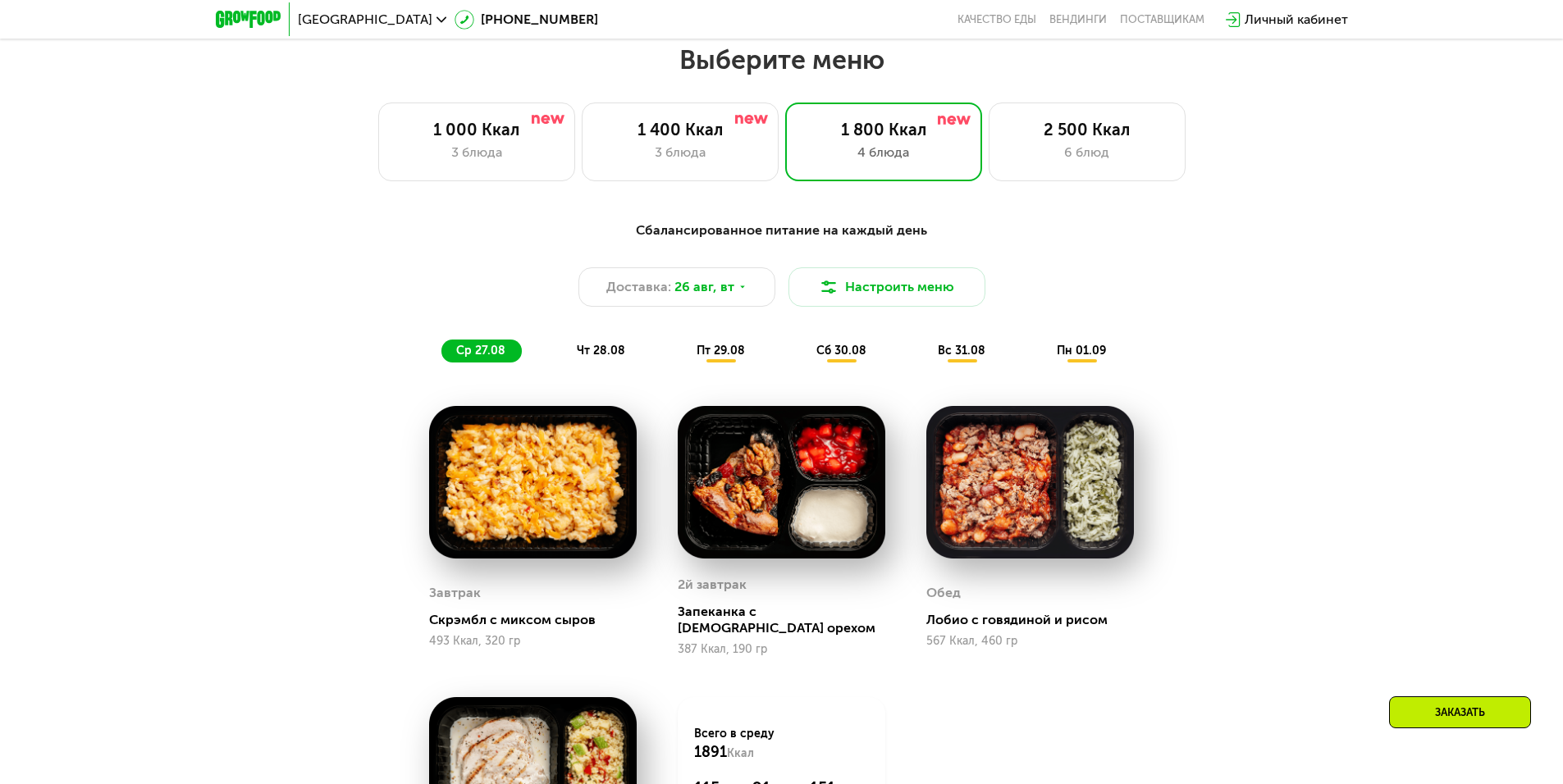
click at [709, 356] on span "пт 29.08" at bounding box center [720, 351] width 48 height 14
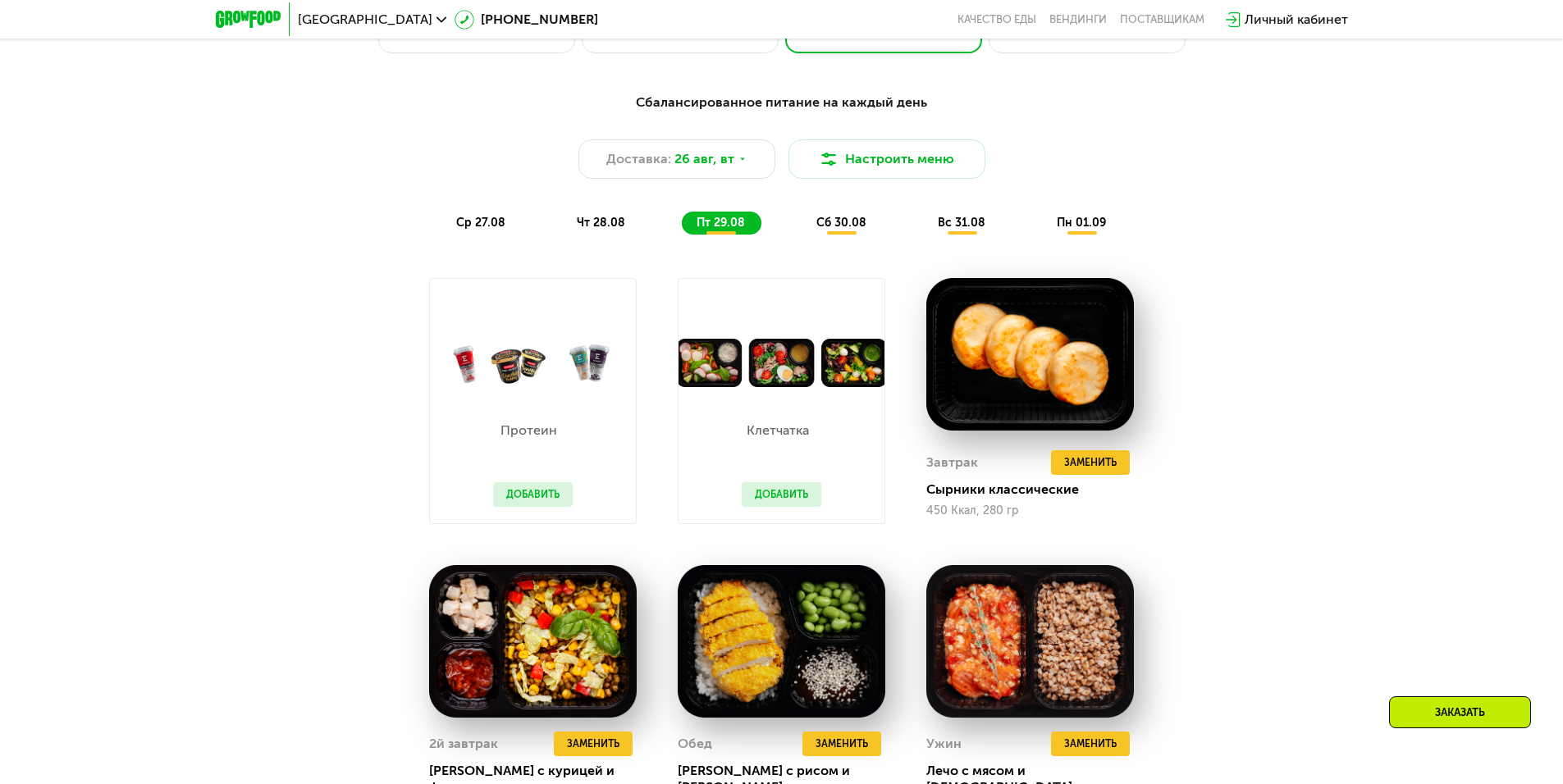
scroll to position [1039, 0]
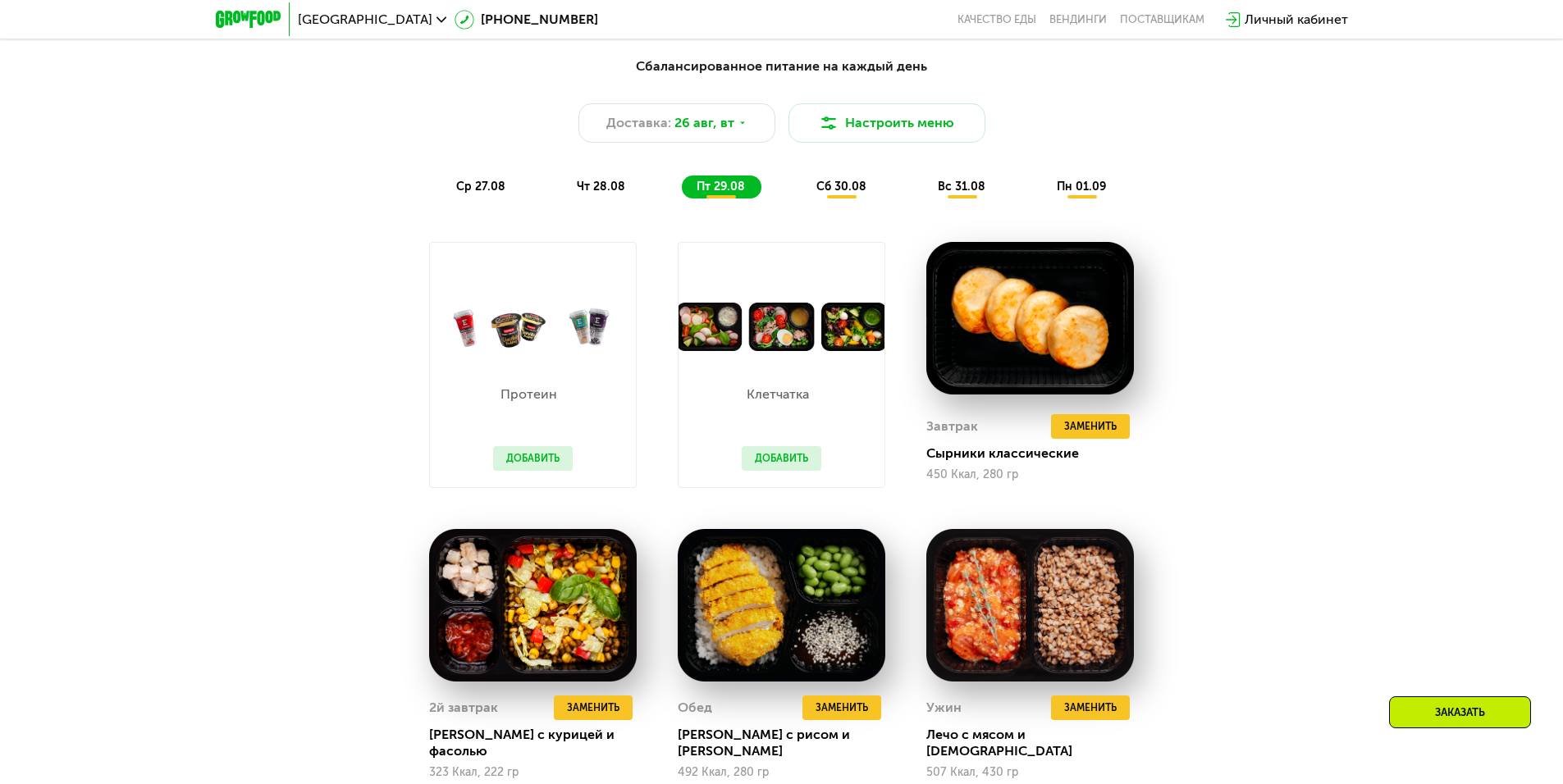
click at [763, 457] on button "Добавить" at bounding box center [782, 459] width 80 height 25
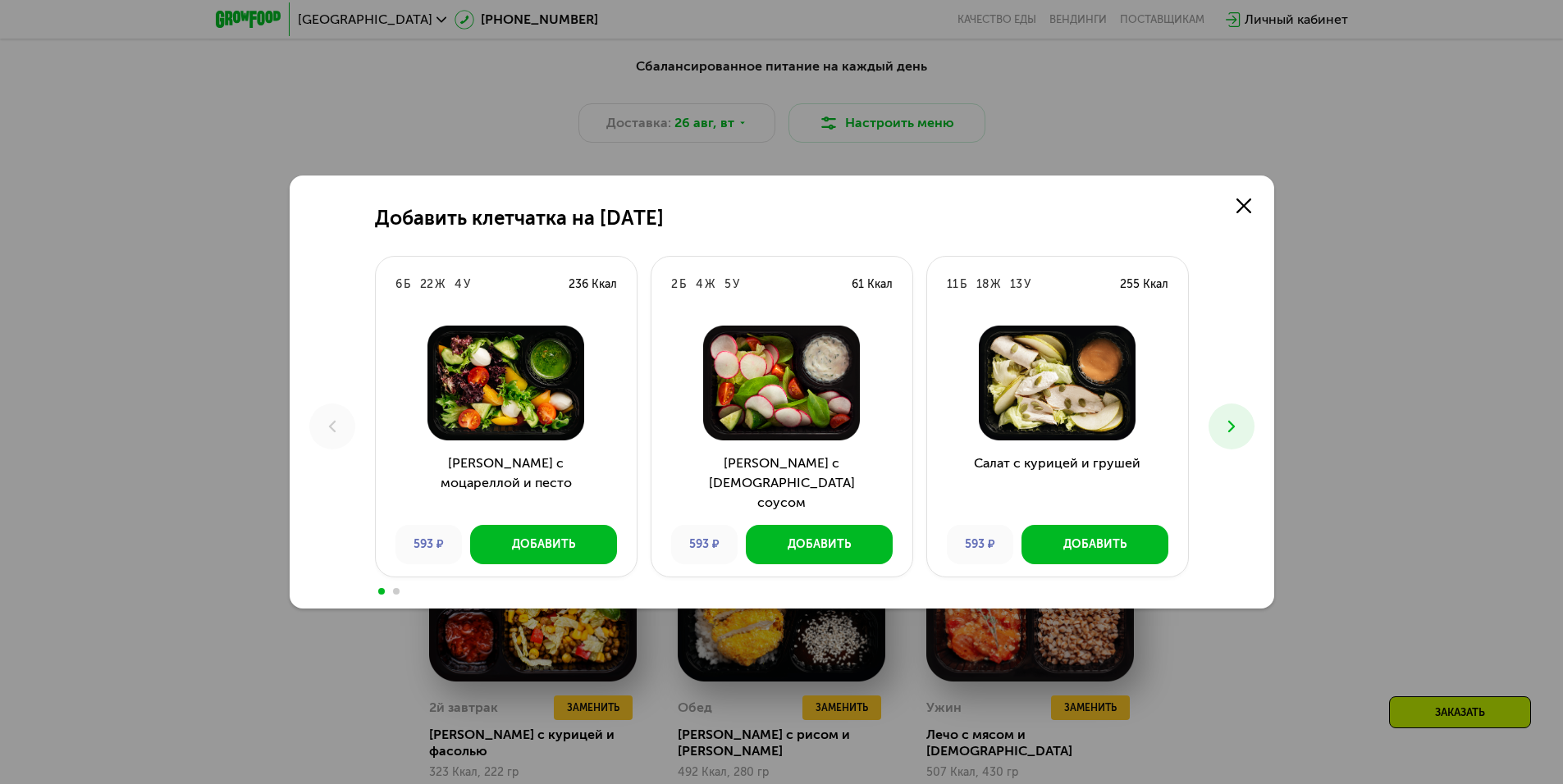
click at [783, 467] on h3 "[PERSON_NAME] с [DEMOGRAPHIC_DATA] соусом" at bounding box center [782, 483] width 260 height 59
click at [536, 548] on div "Добавить" at bounding box center [543, 545] width 63 height 16
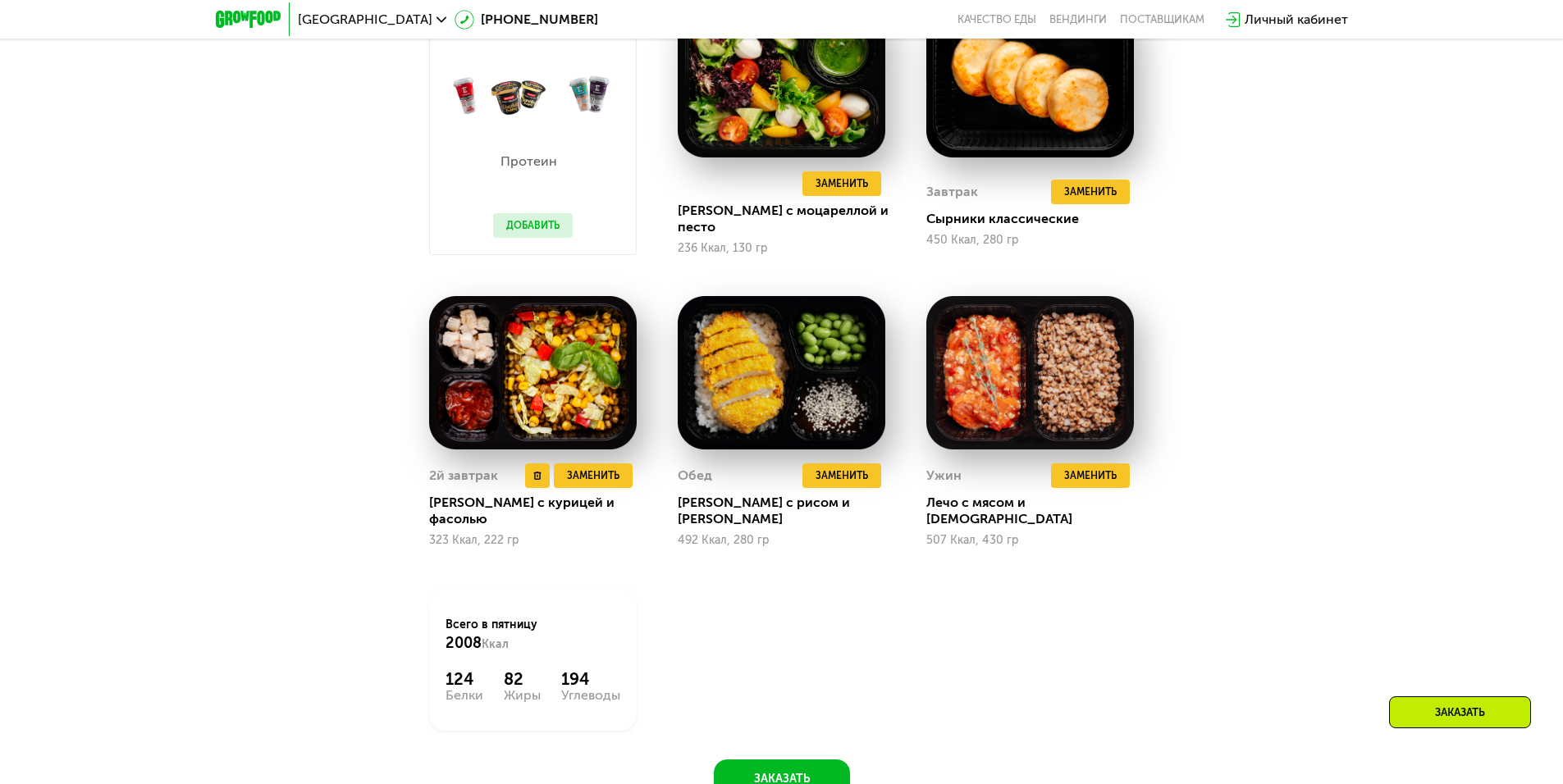
scroll to position [1285, 0]
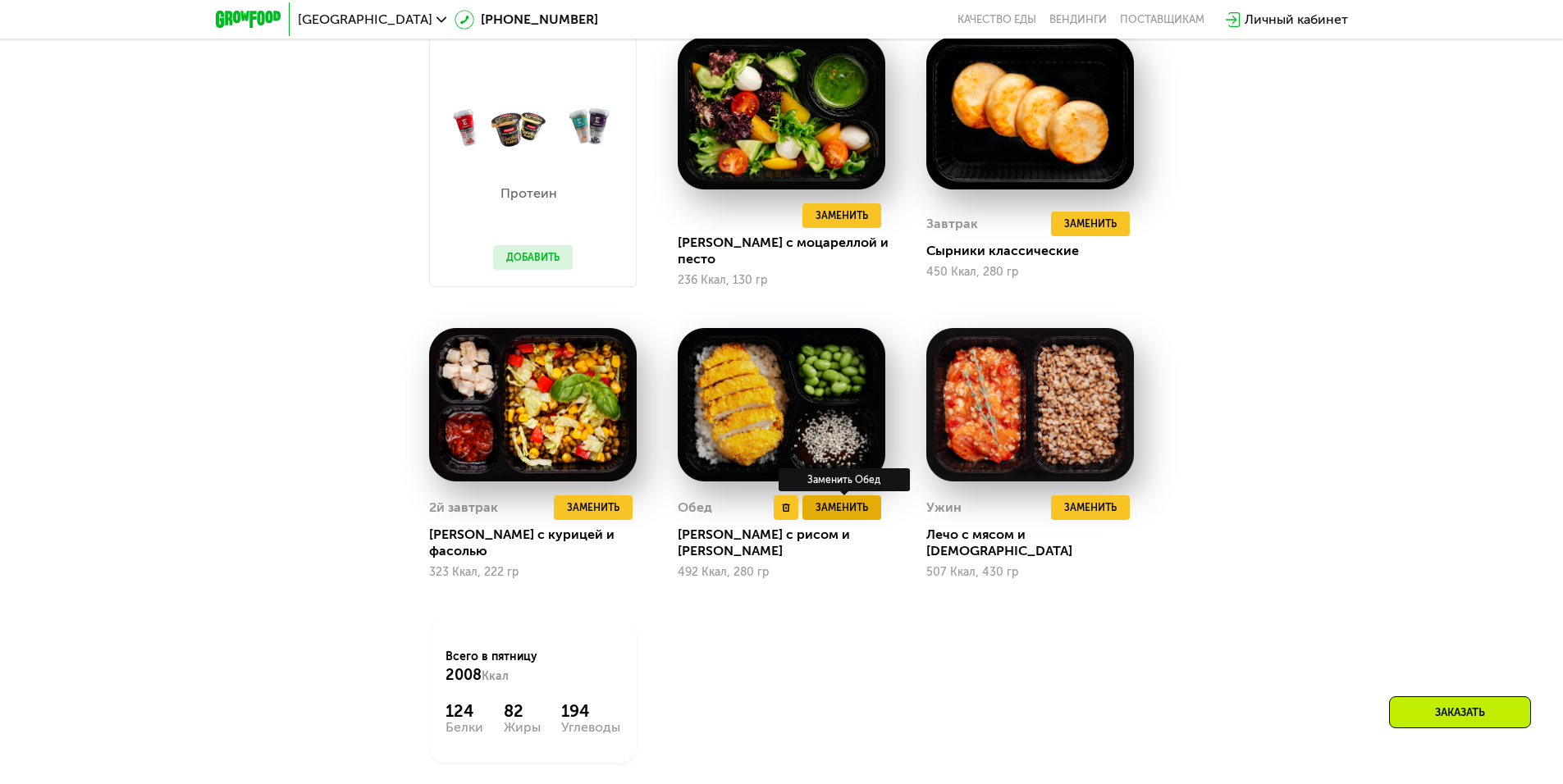
click at [828, 504] on span "Заменить" at bounding box center [841, 508] width 52 height 16
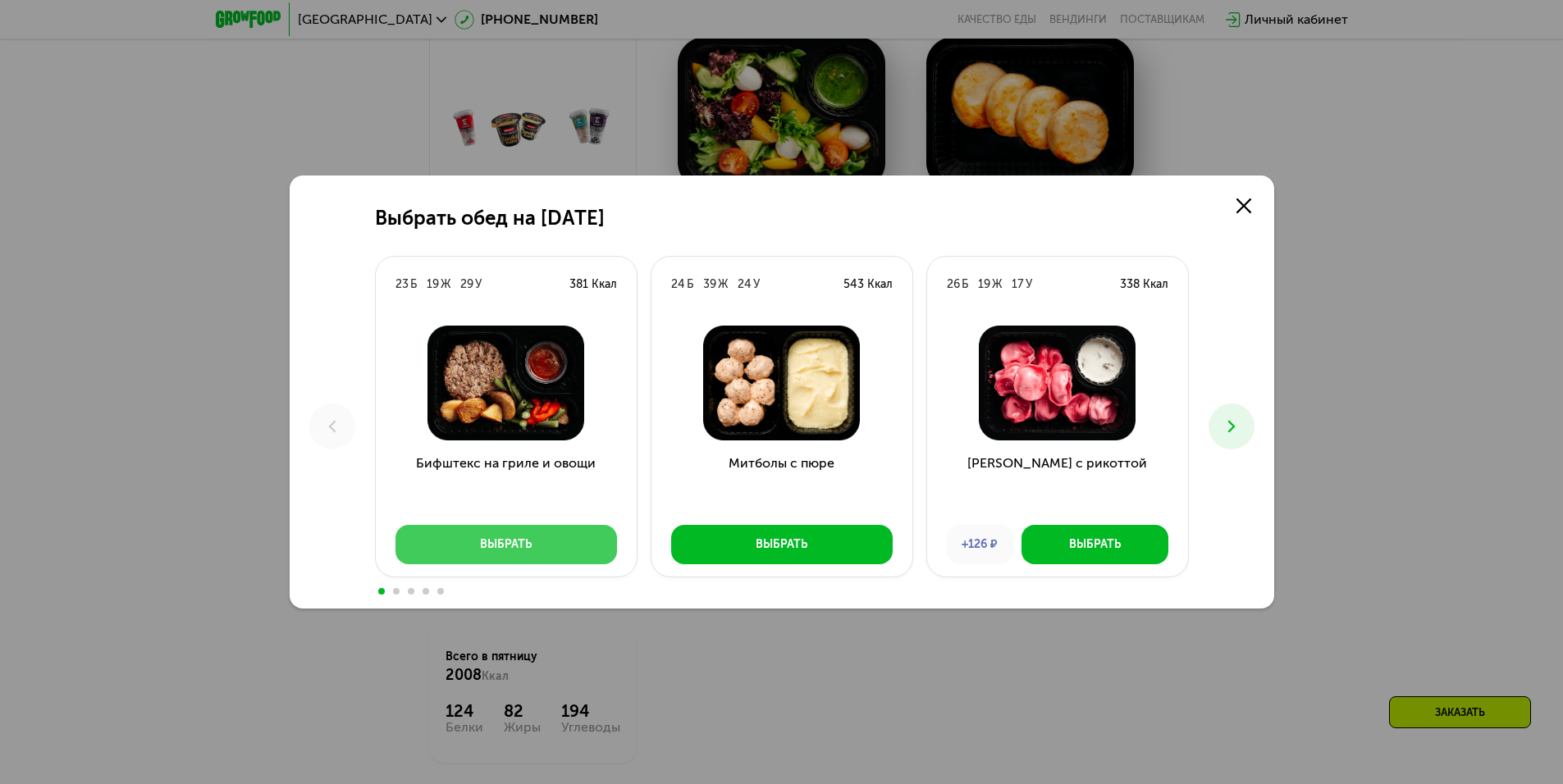
click at [509, 539] on div "Выбрать" at bounding box center [506, 545] width 52 height 16
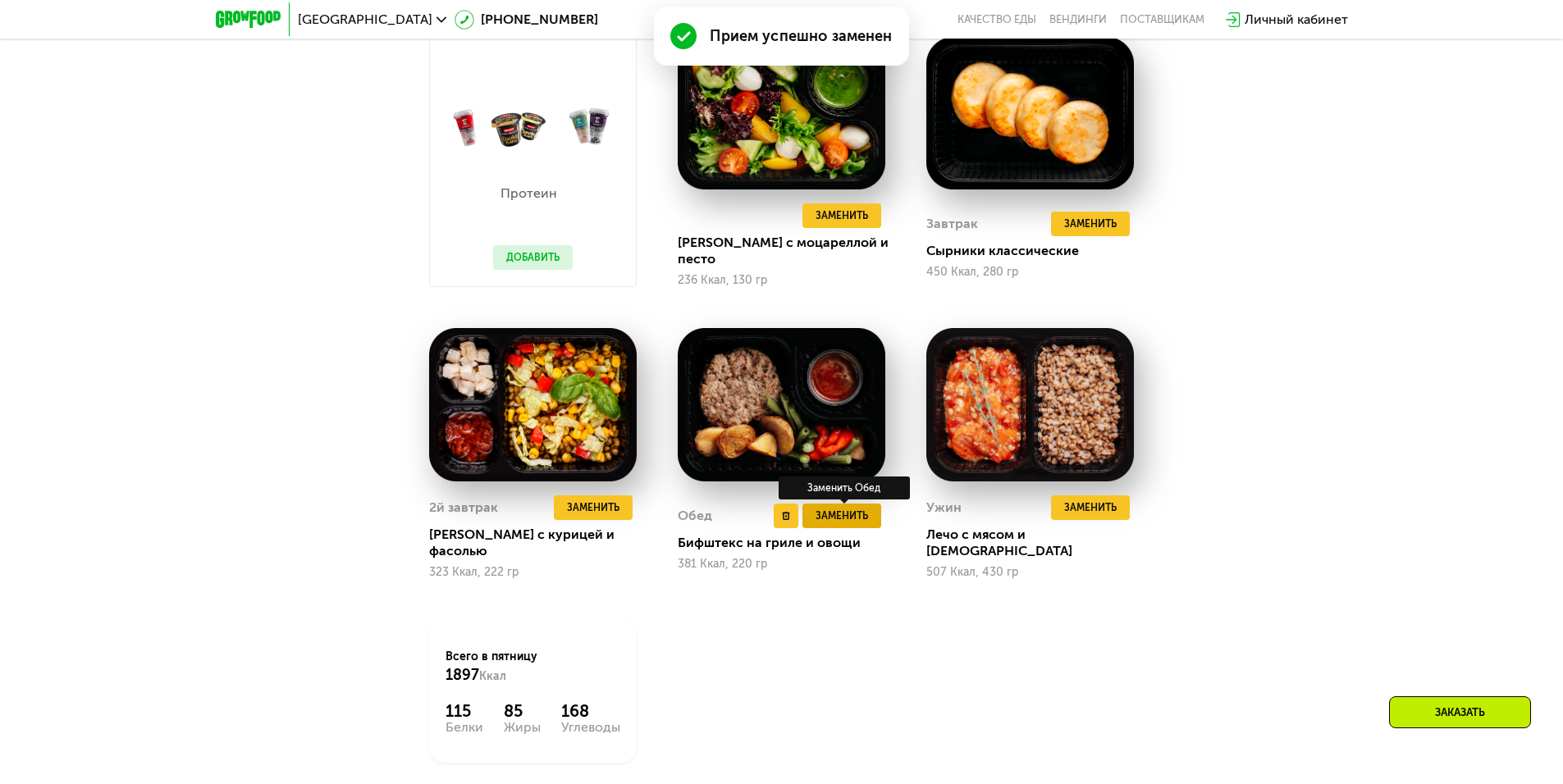
click at [829, 508] on span "Заменить" at bounding box center [841, 516] width 52 height 16
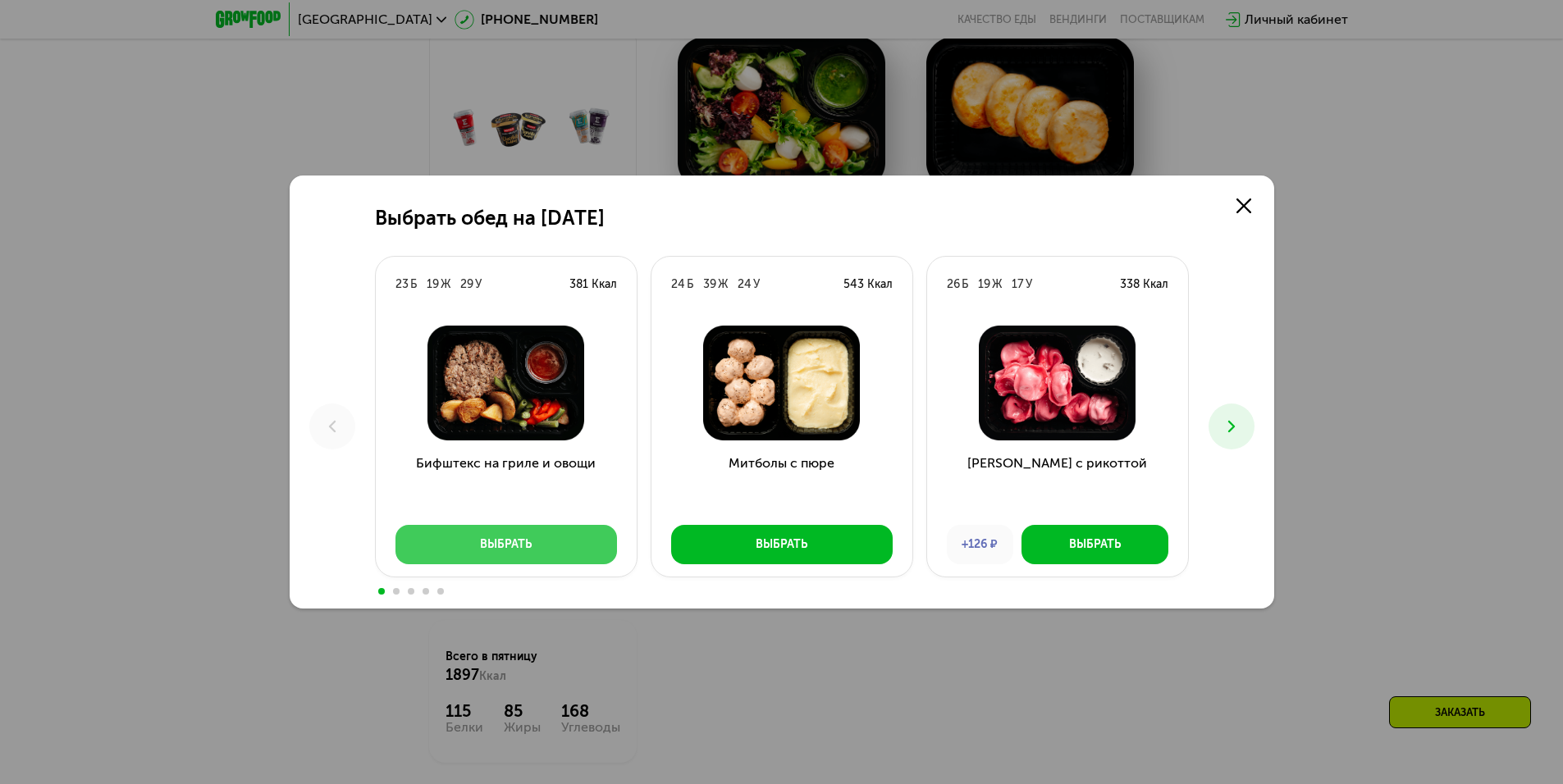
click at [529, 548] on div "Выбрать" at bounding box center [506, 545] width 52 height 16
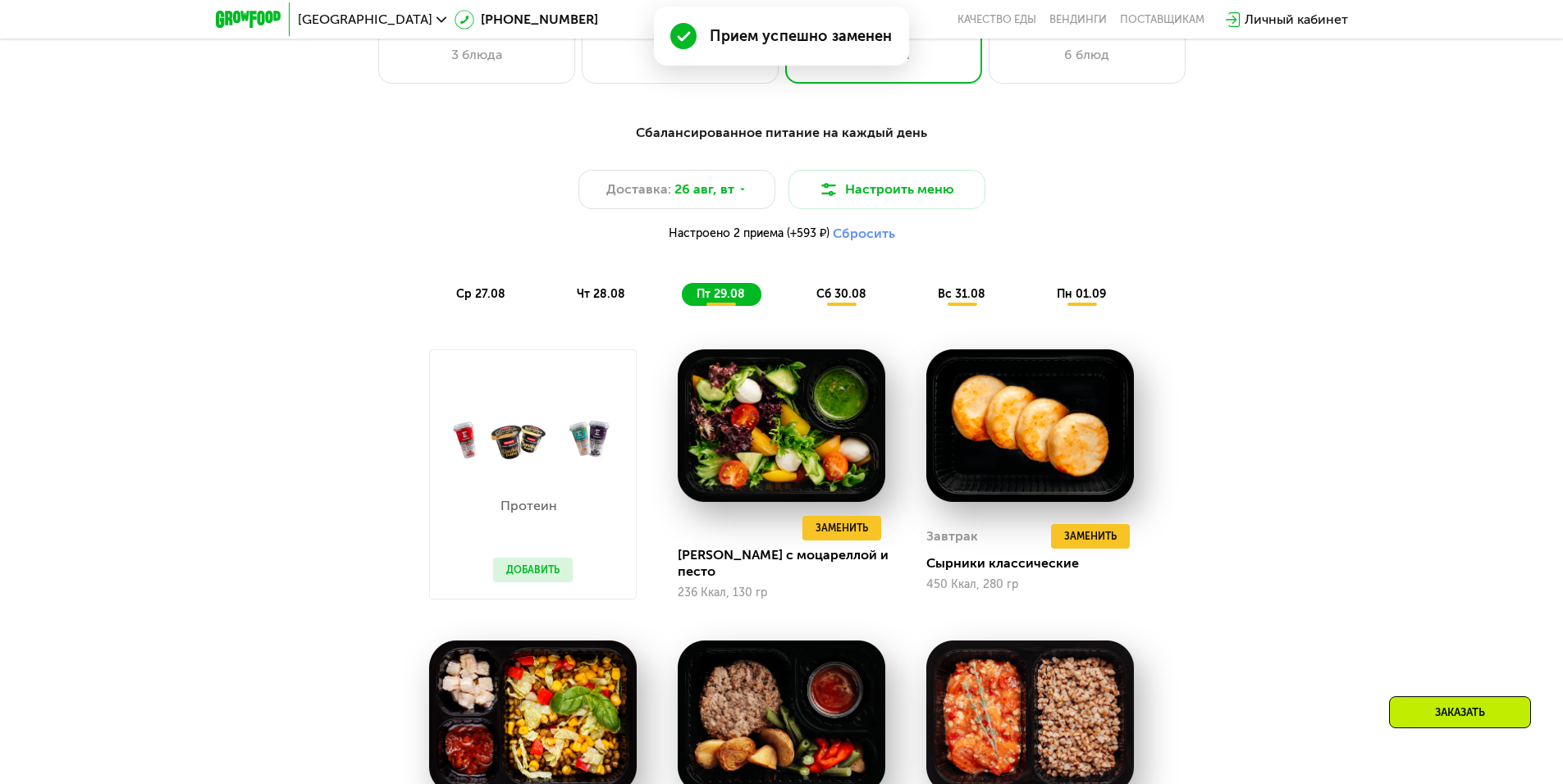
scroll to position [876, 0]
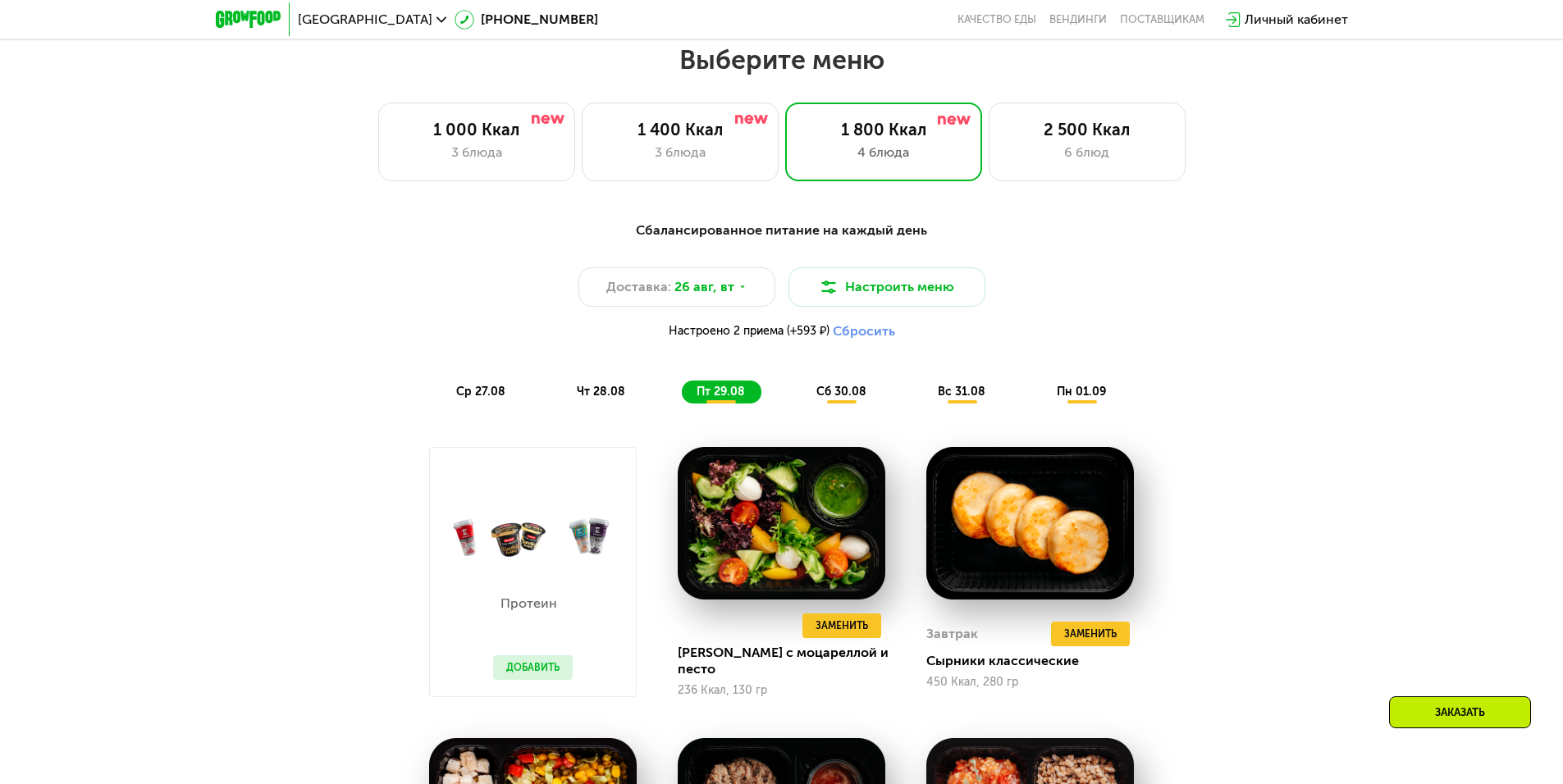
click at [847, 397] on span "сб 30.08" at bounding box center [841, 392] width 50 height 14
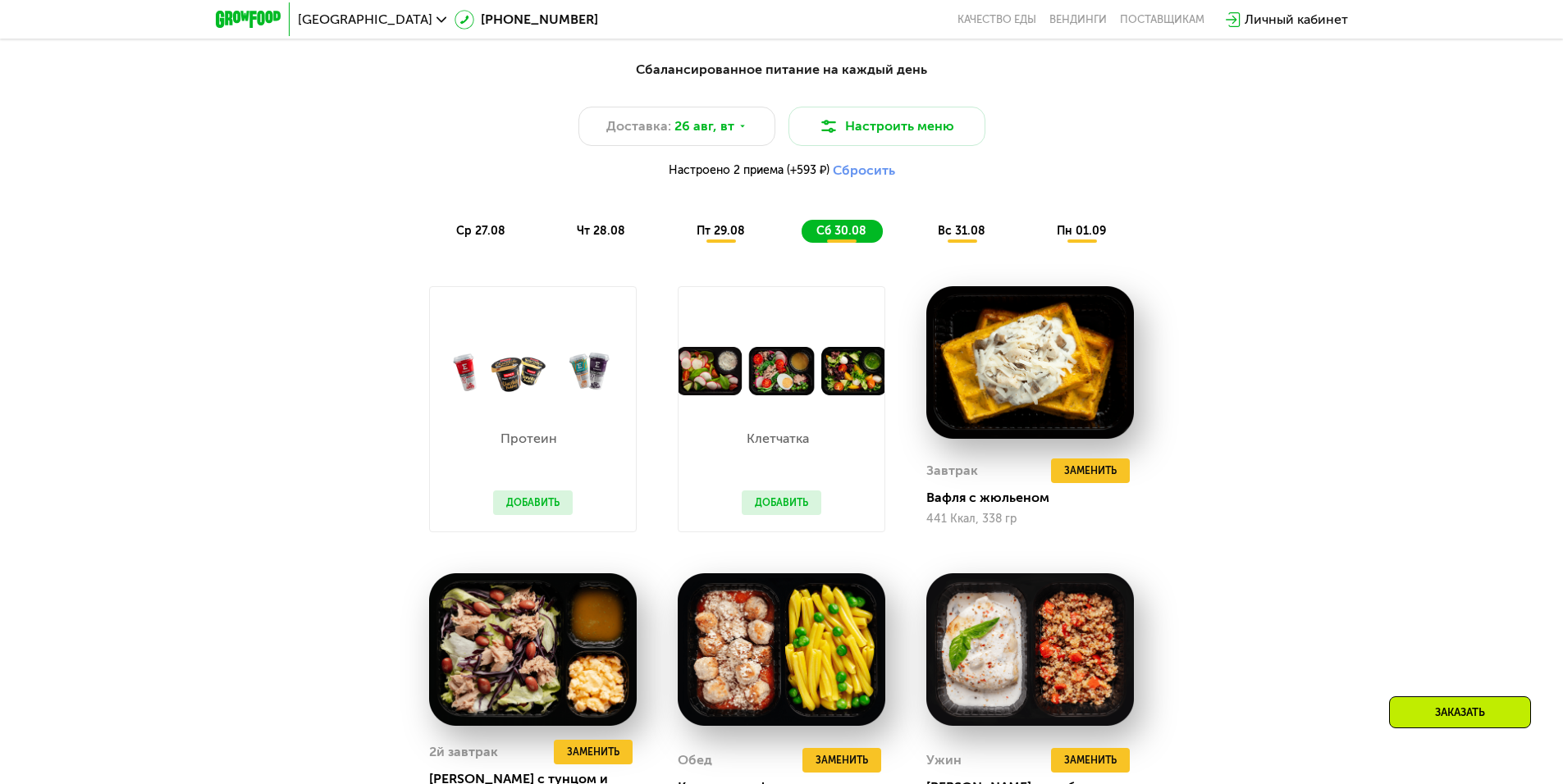
scroll to position [1039, 0]
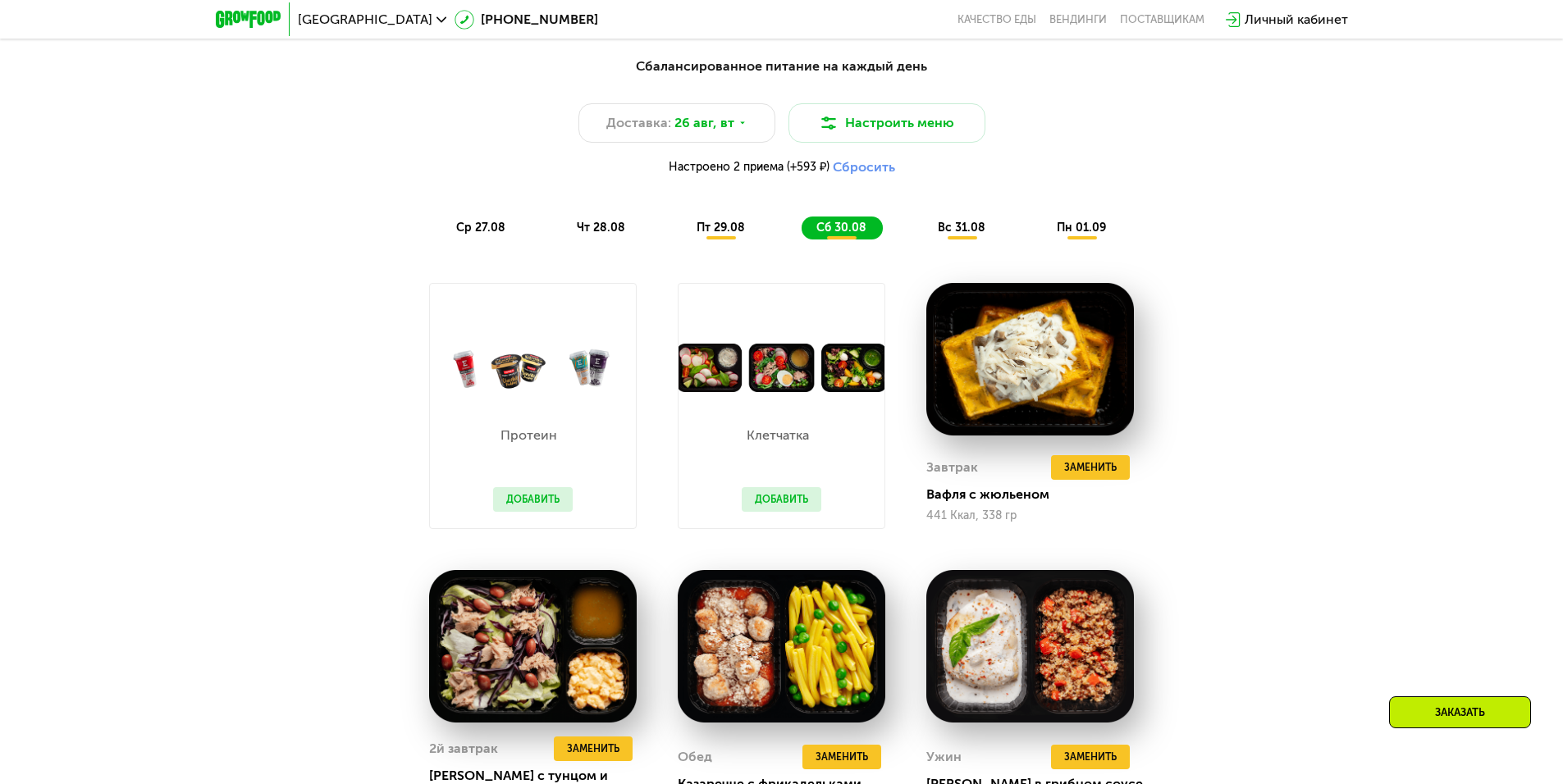
click at [778, 508] on button "Добавить" at bounding box center [782, 500] width 80 height 25
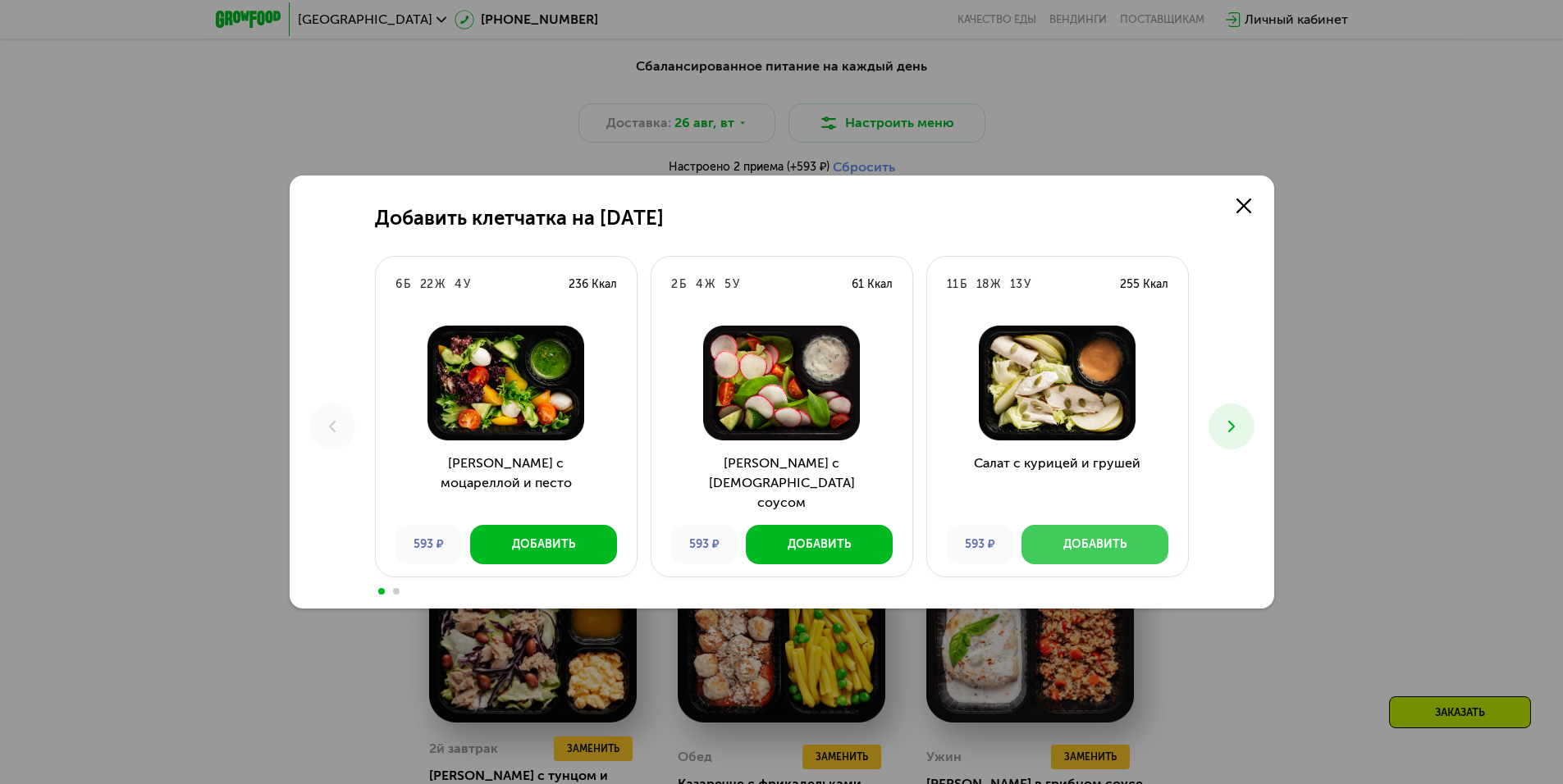
click at [1050, 544] on button "Добавить" at bounding box center [1094, 545] width 147 height 39
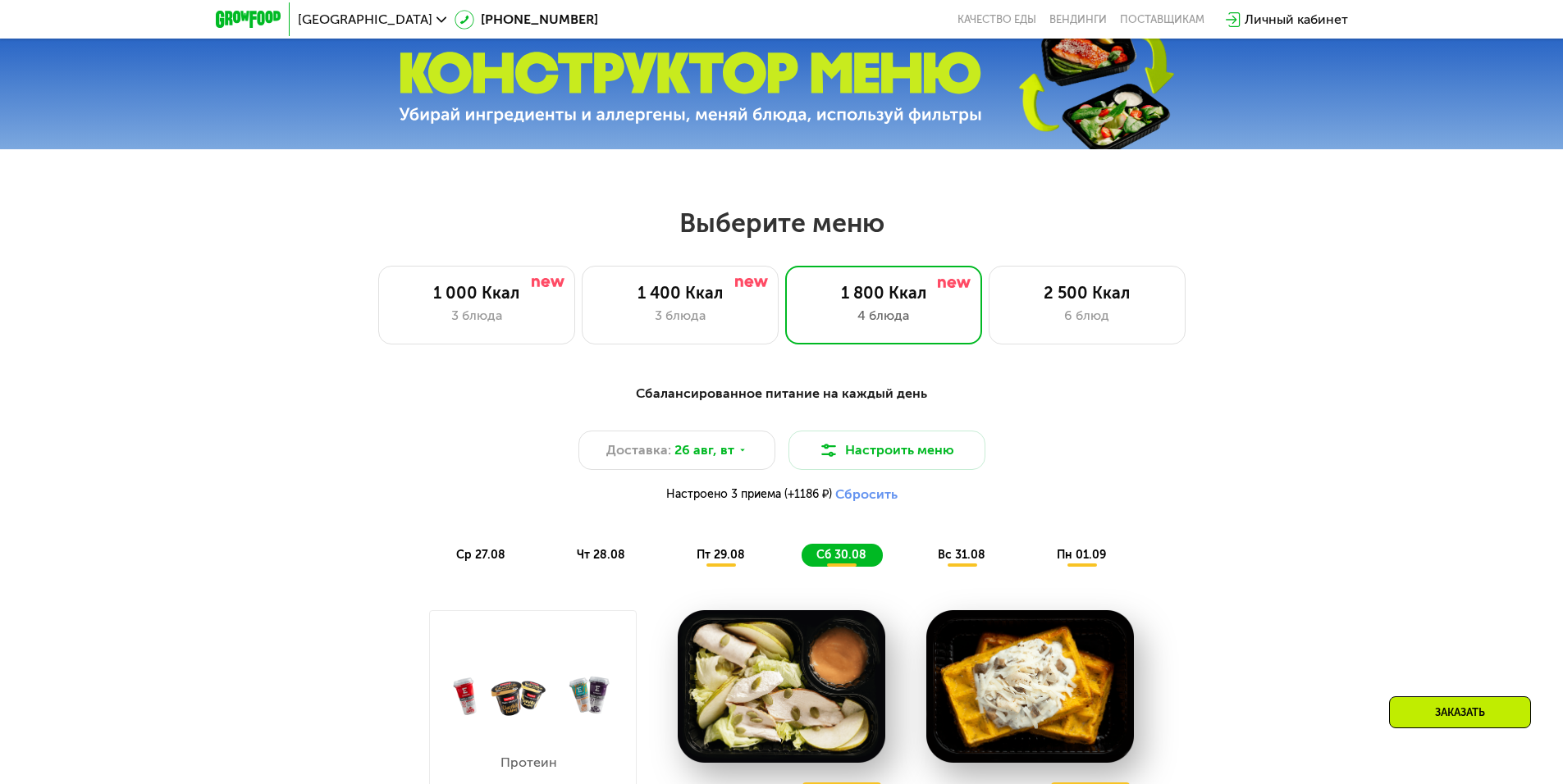
scroll to position [711, 0]
click at [950, 556] on span "вс 31.08" at bounding box center [962, 556] width 48 height 14
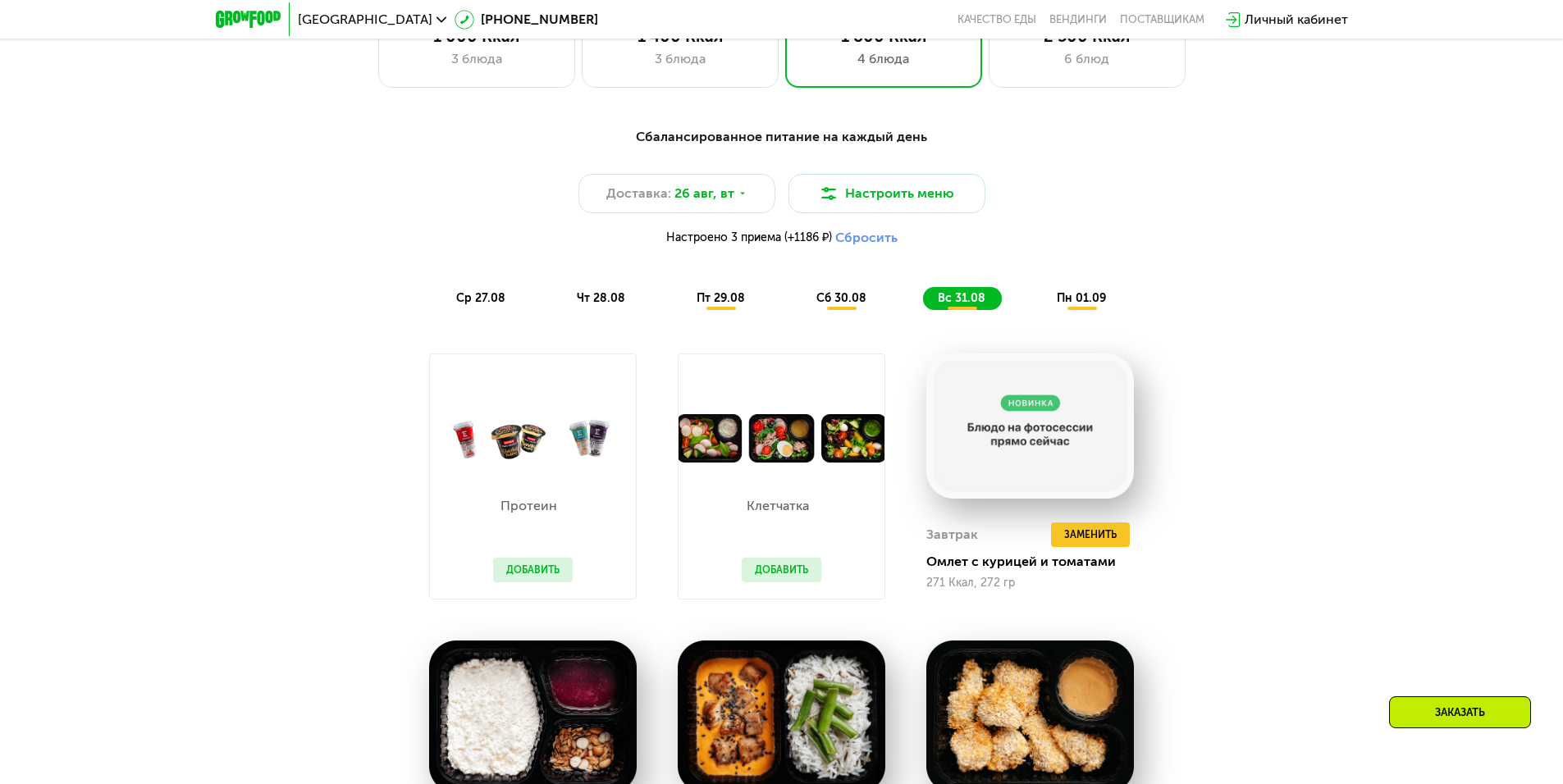
scroll to position [1039, 0]
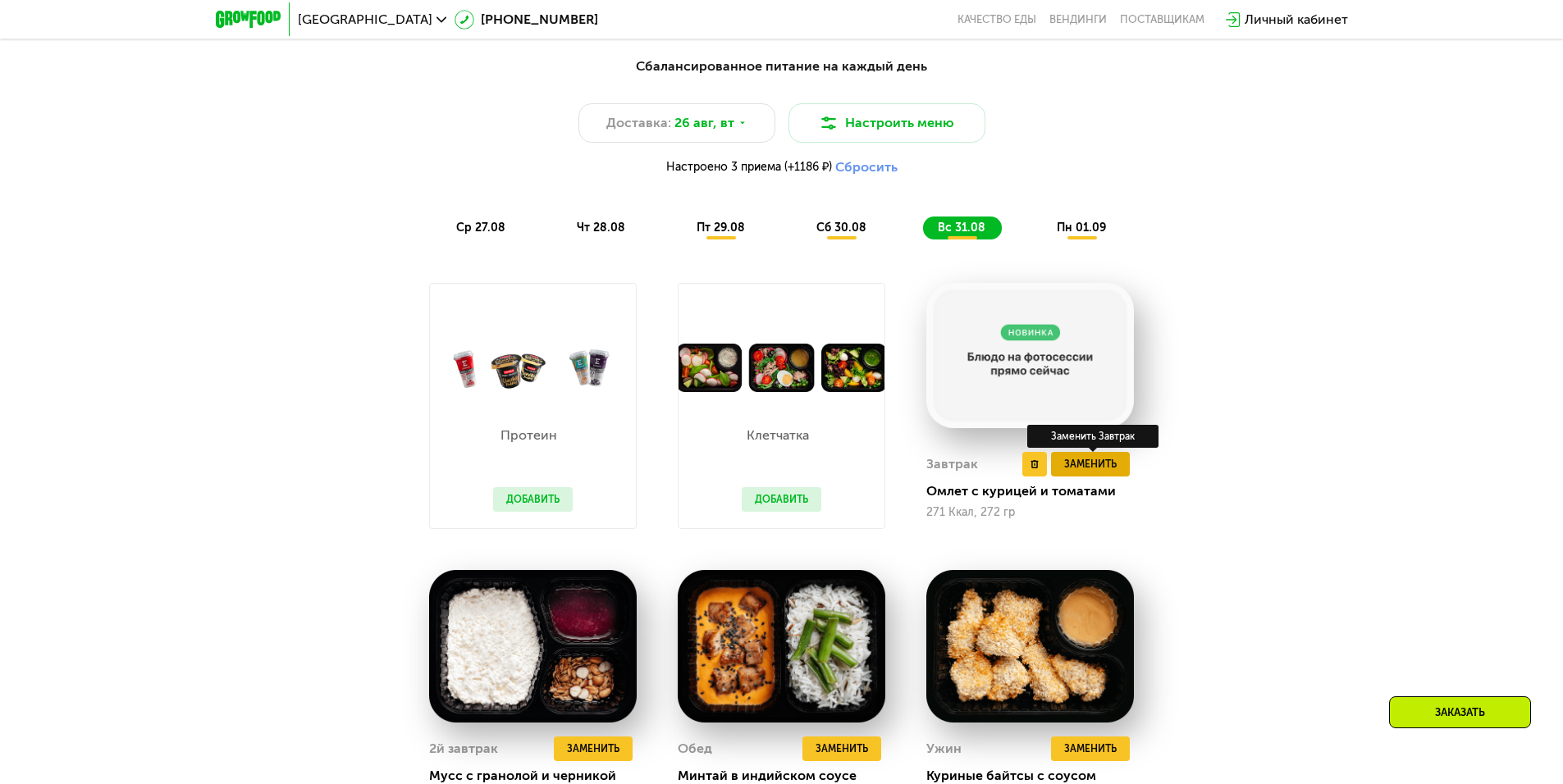
click at [1079, 472] on span "Заменить" at bounding box center [1090, 464] width 52 height 16
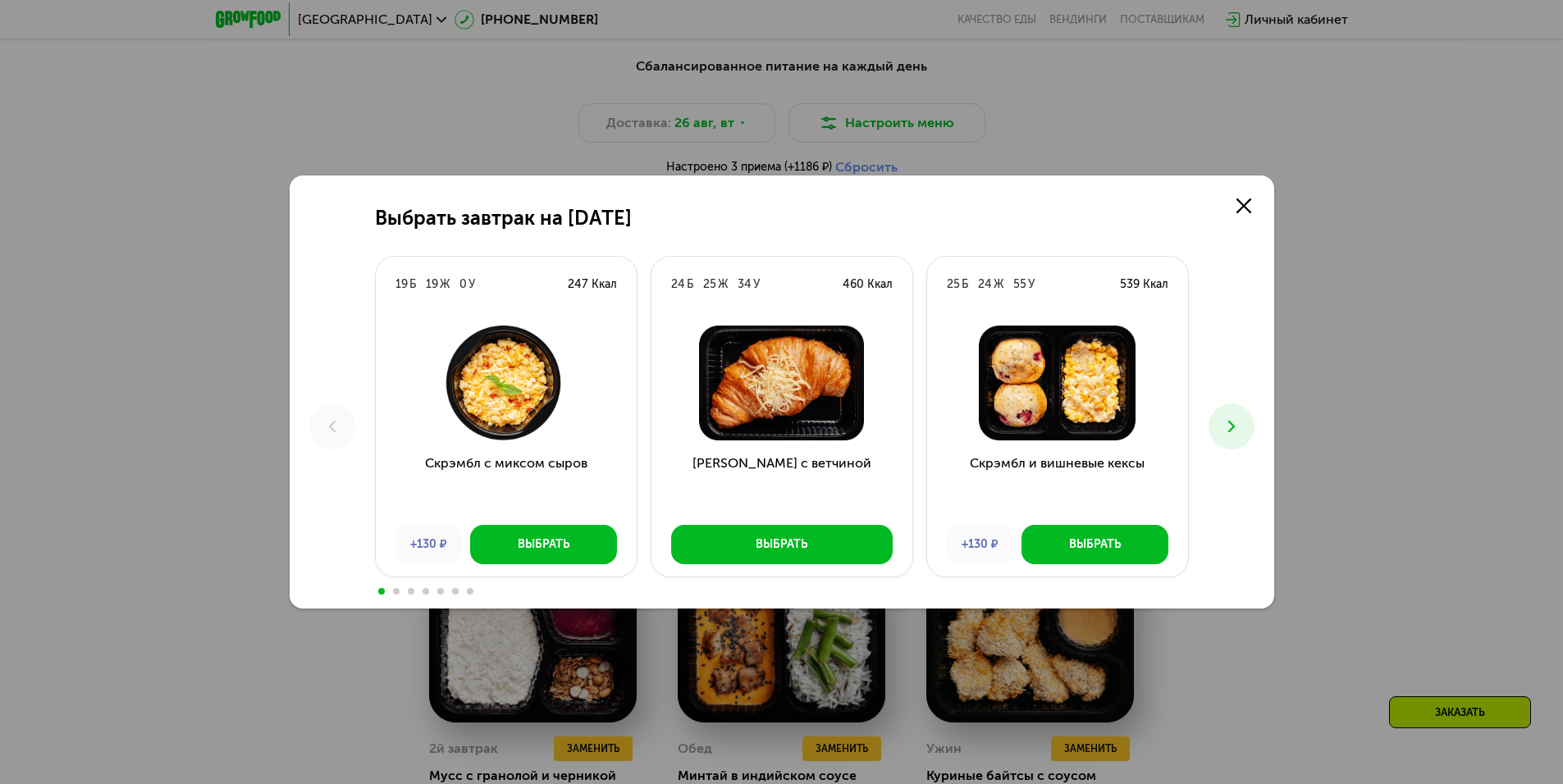
click at [1235, 437] on button at bounding box center [1231, 427] width 46 height 46
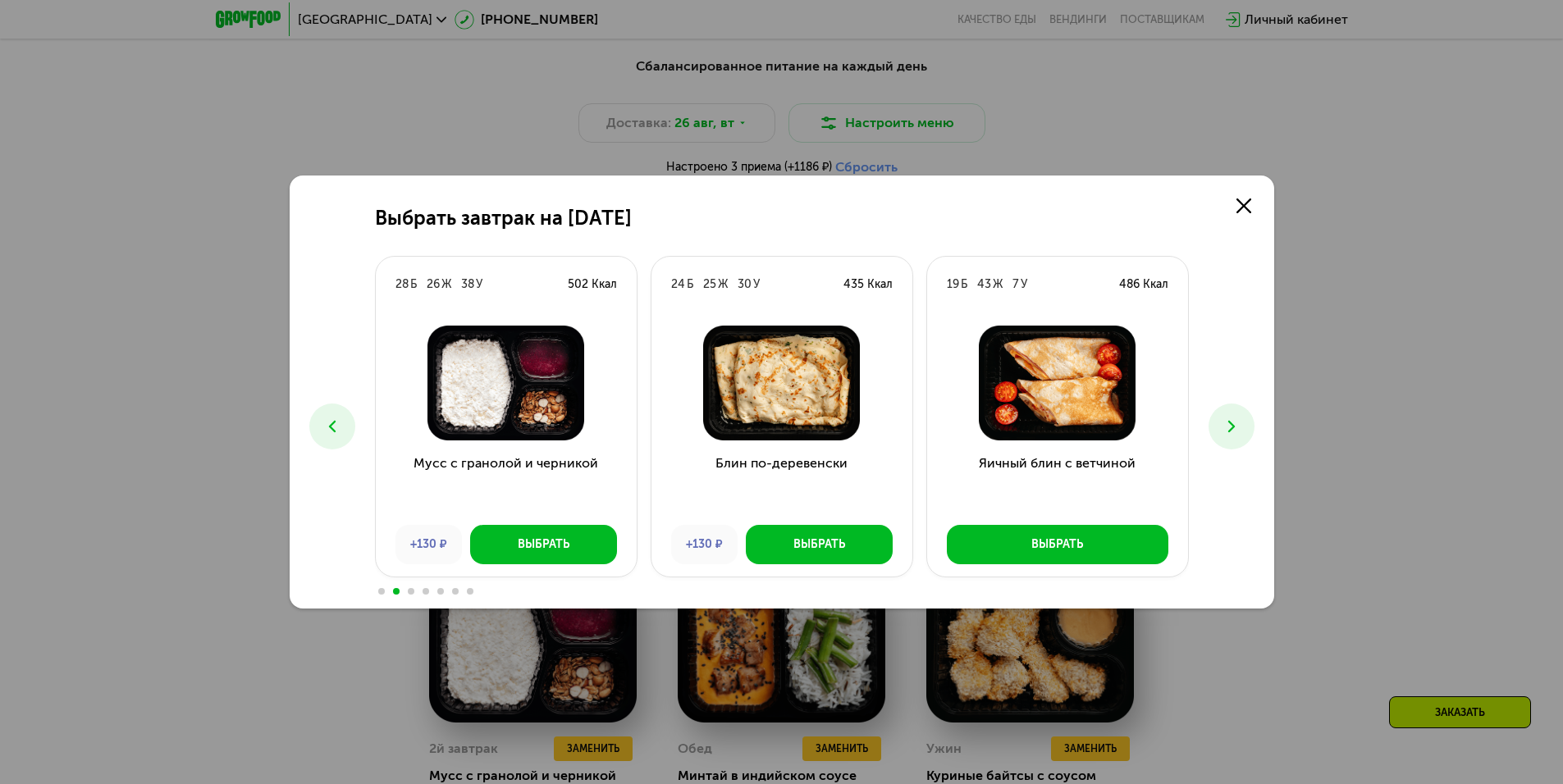
click at [1234, 437] on button at bounding box center [1231, 427] width 46 height 46
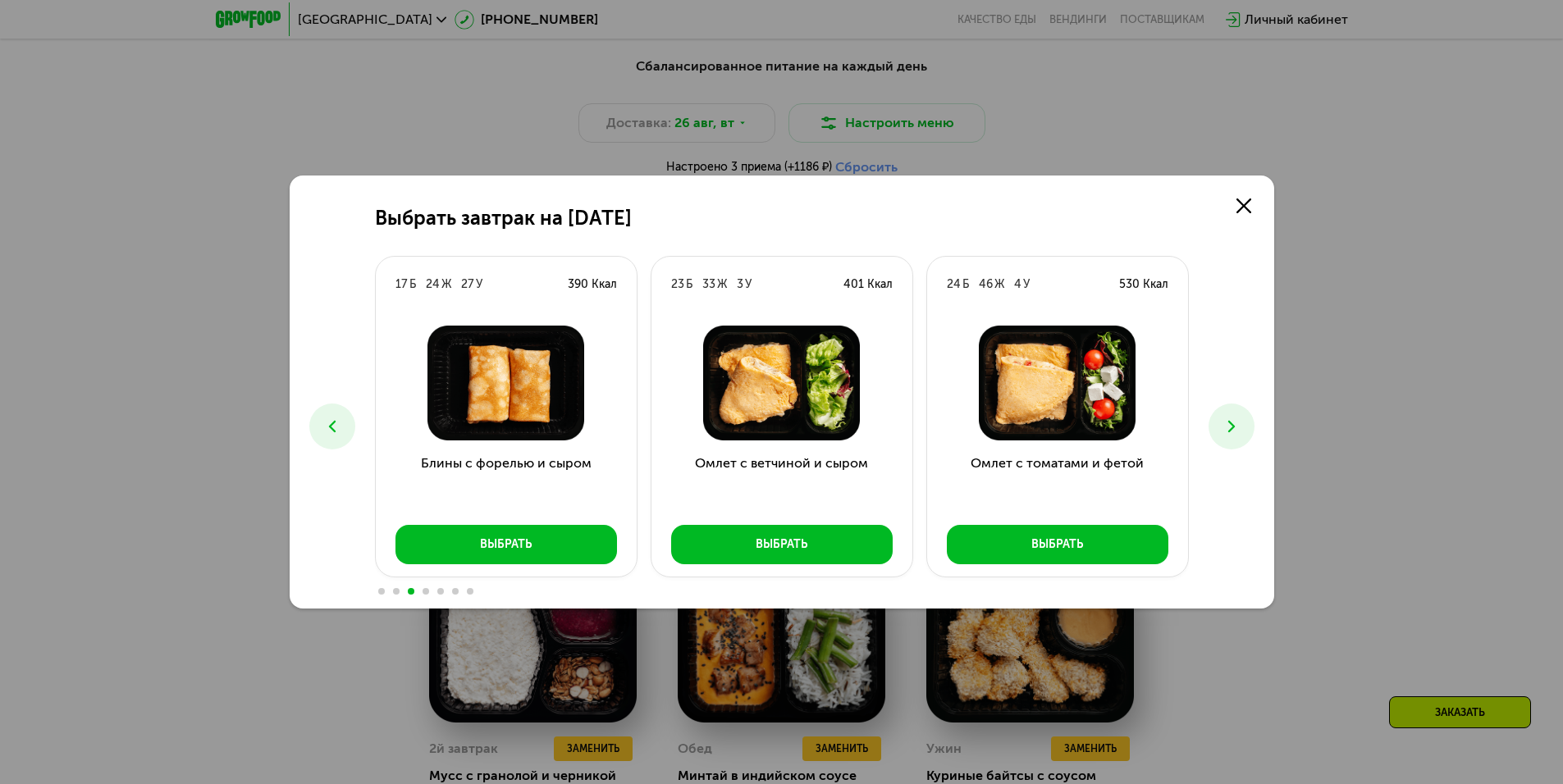
click at [1234, 437] on button at bounding box center [1231, 427] width 46 height 46
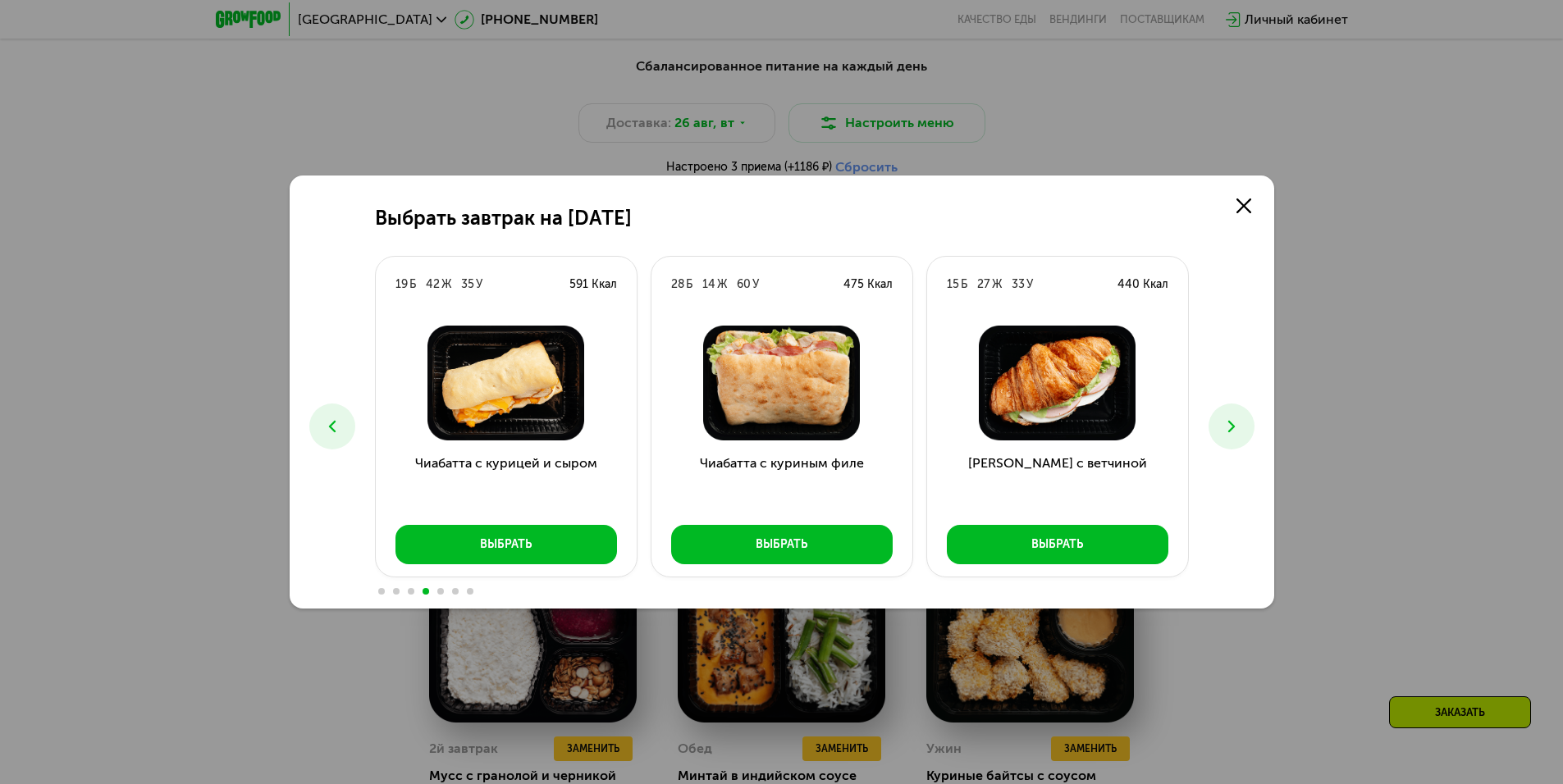
click at [1233, 437] on button at bounding box center [1231, 427] width 46 height 46
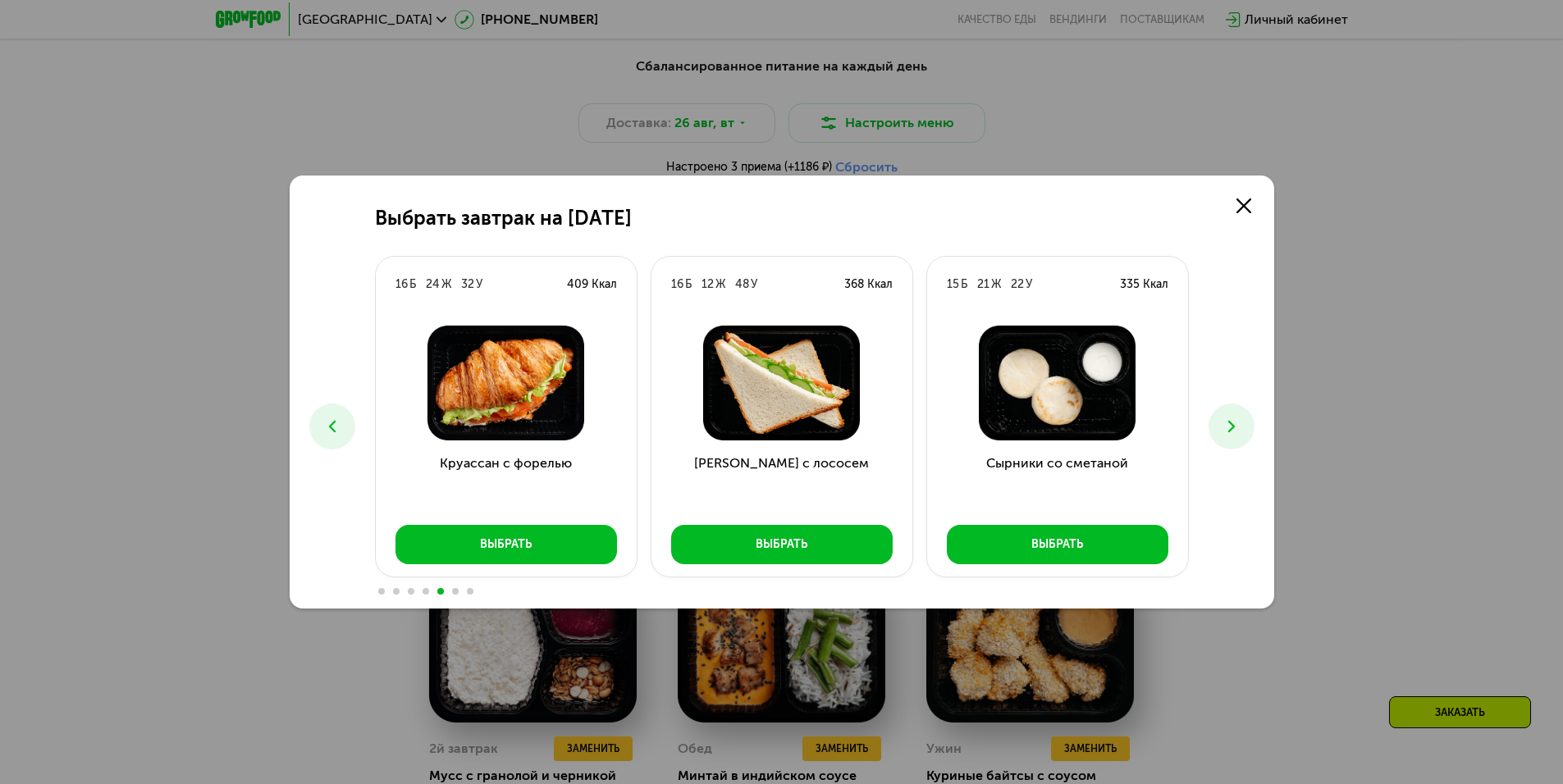
click at [1231, 437] on button at bounding box center [1231, 427] width 46 height 46
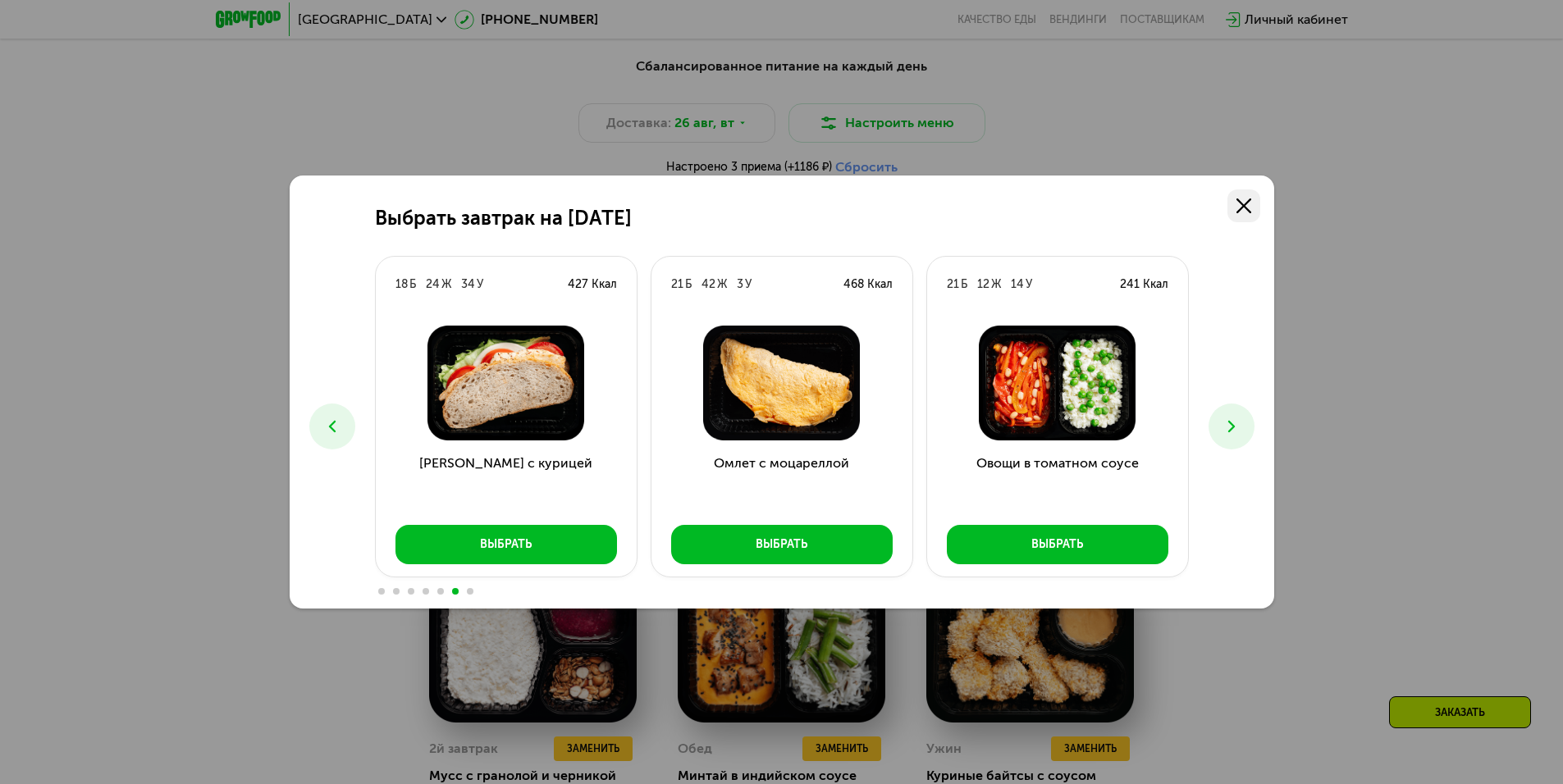
click at [1241, 205] on icon at bounding box center [1244, 205] width 15 height 15
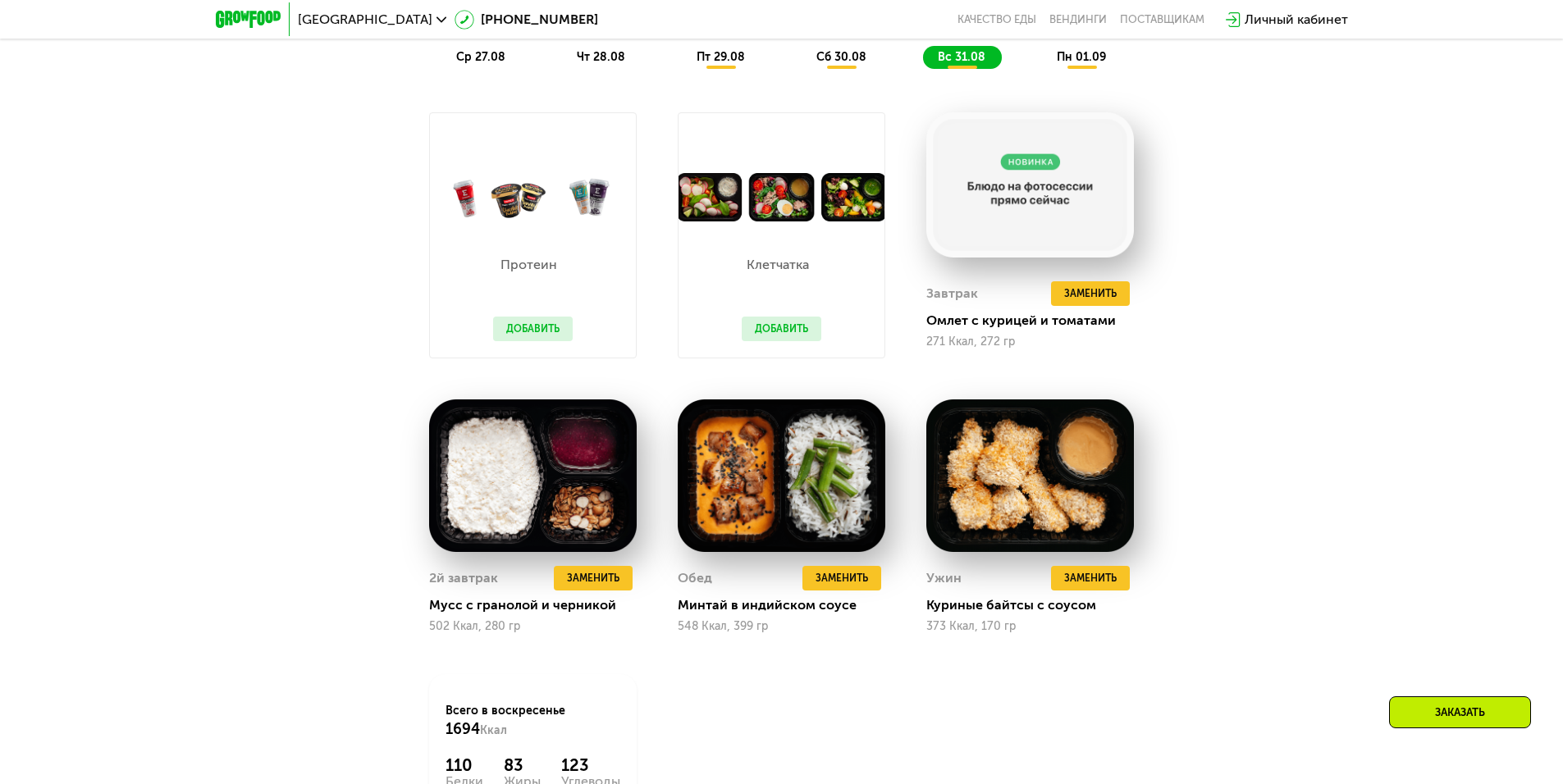
scroll to position [1204, 0]
